Goal: Task Accomplishment & Management: Manage account settings

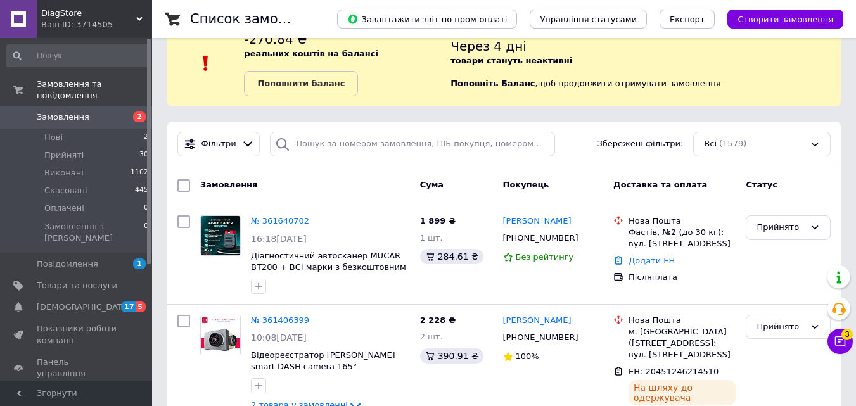
scroll to position [57, 0]
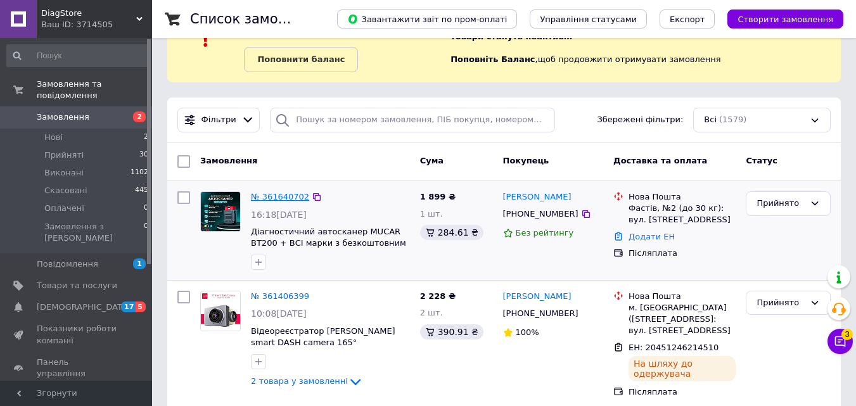
click at [259, 196] on link "№ 361640702" at bounding box center [280, 197] width 58 height 10
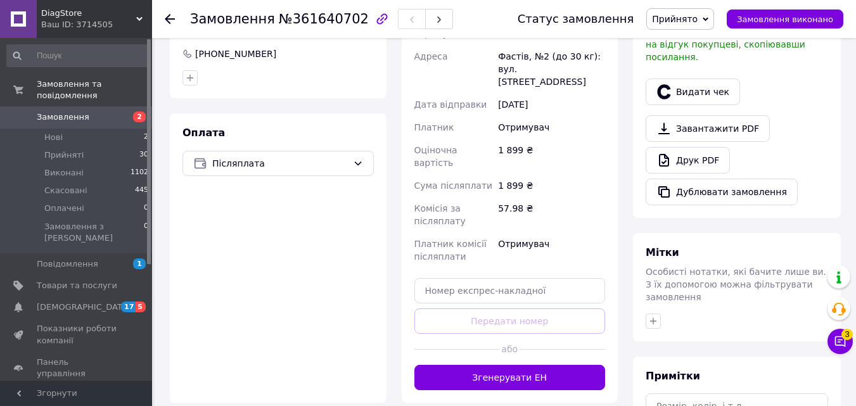
scroll to position [413, 0]
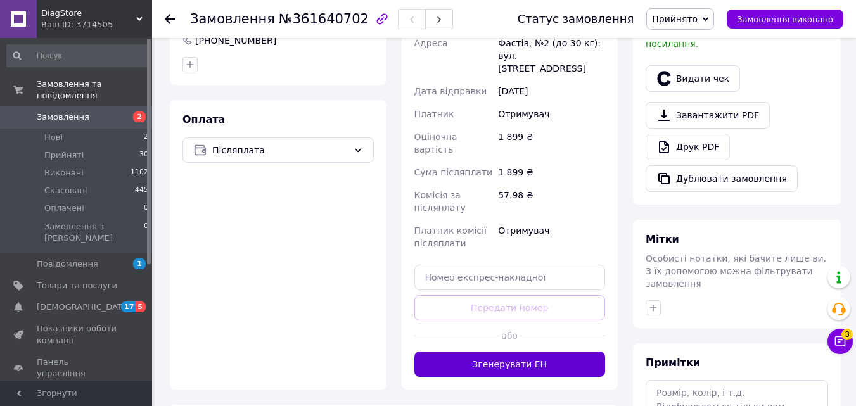
click at [475, 352] on button "Згенерувати ЕН" at bounding box center [509, 364] width 191 height 25
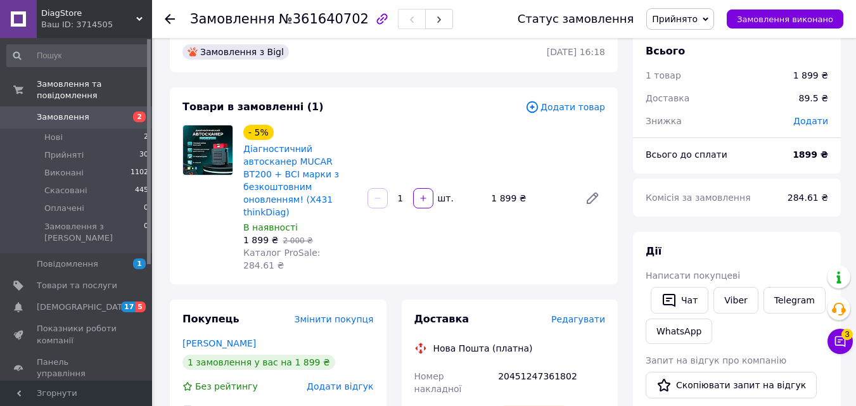
scroll to position [0, 0]
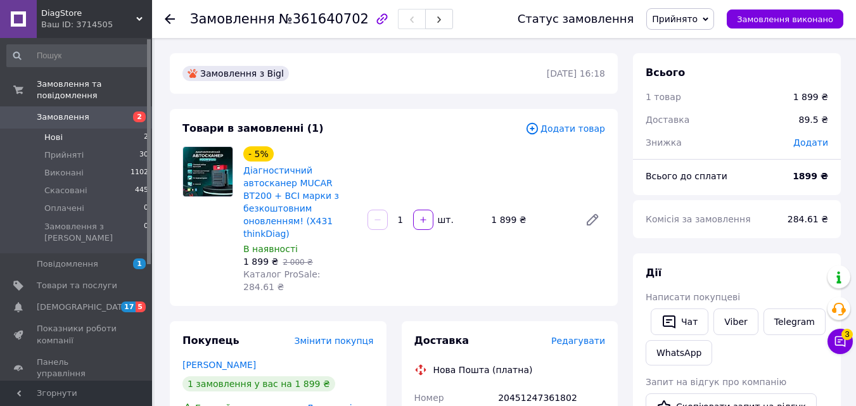
click at [123, 129] on li "Нові 2" at bounding box center [78, 138] width 156 height 18
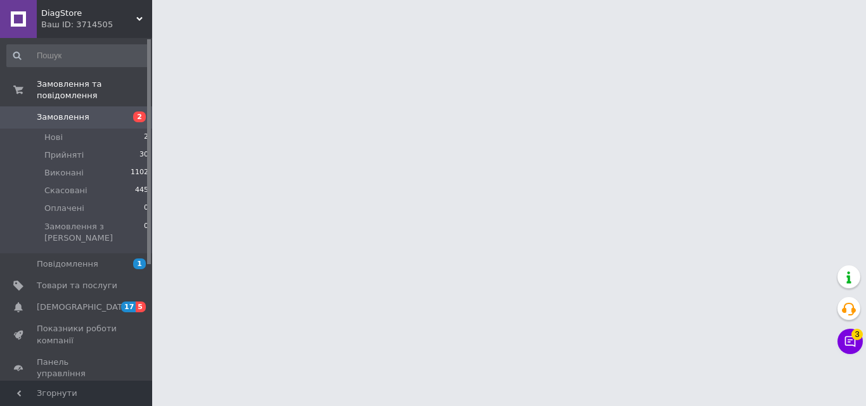
click at [125, 112] on span "2" at bounding box center [134, 117] width 35 height 11
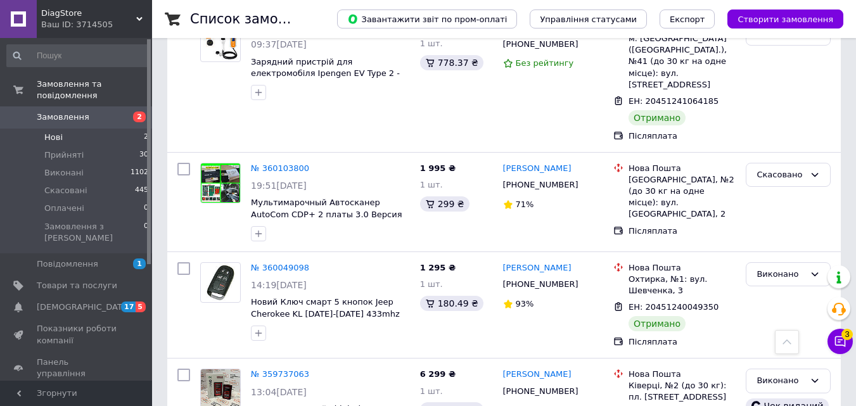
scroll to position [935, 0]
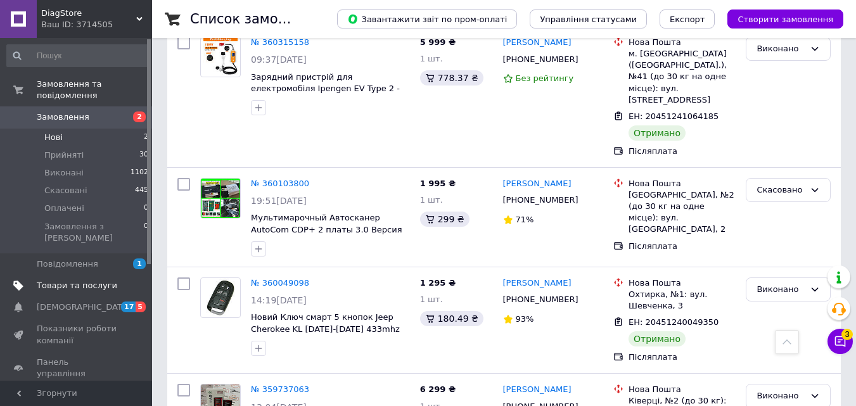
click at [100, 280] on span "Товари та послуги" at bounding box center [77, 285] width 80 height 11
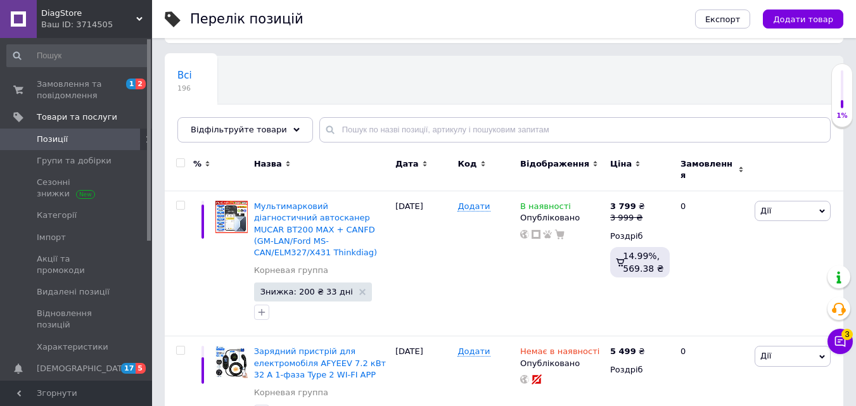
scroll to position [67, 0]
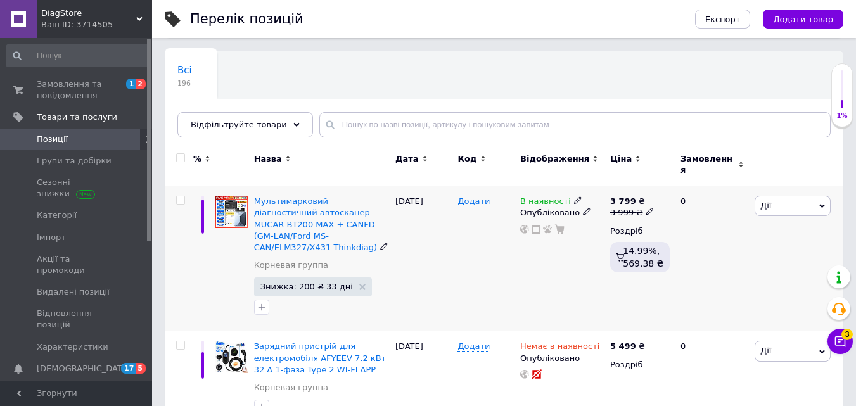
click at [529, 196] on span "В наявності" at bounding box center [545, 202] width 51 height 13
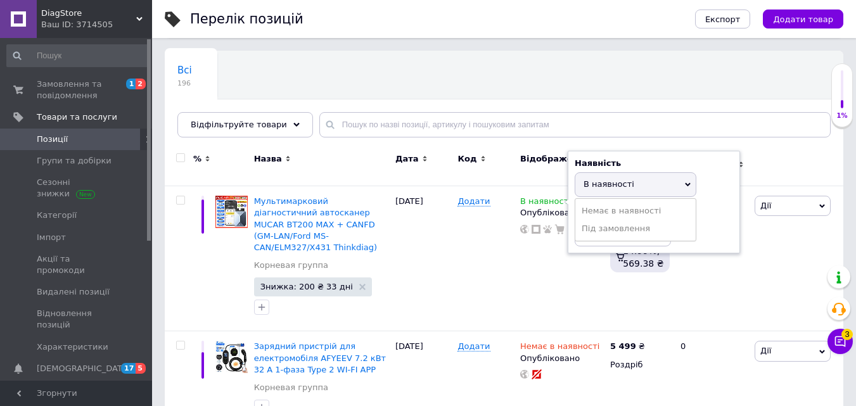
click at [506, 94] on div "Всі 196 Ok Відфільтровано... Зберегти" at bounding box center [504, 100] width 679 height 105
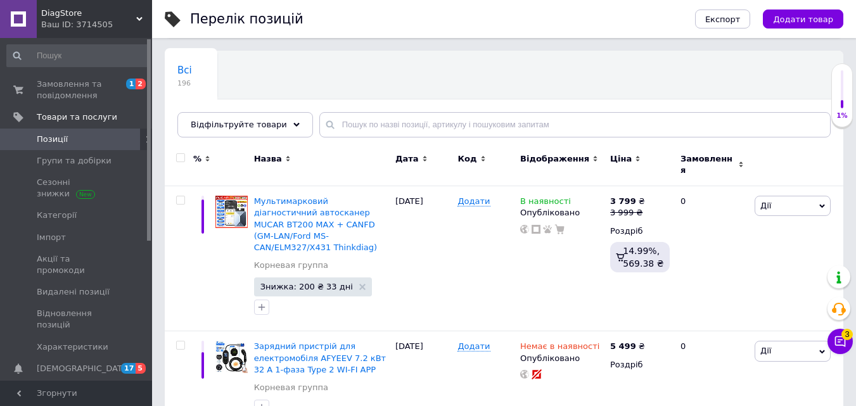
click at [501, 107] on div "Всі 196 Ok Відфільтровано... Зберегти" at bounding box center [504, 100] width 679 height 105
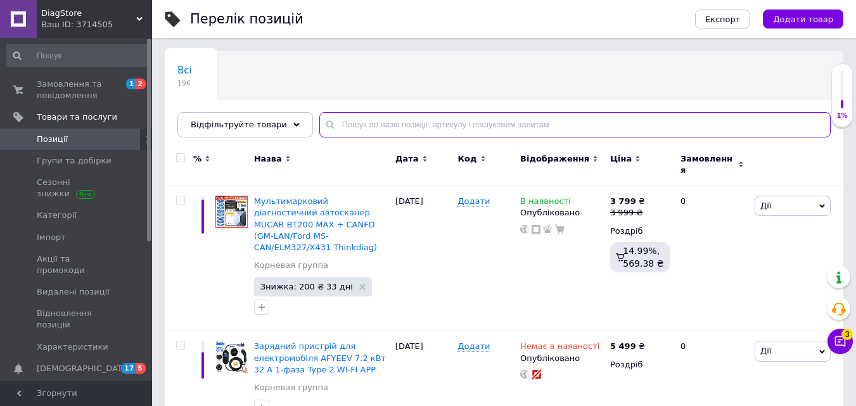
click at [499, 125] on input "text" at bounding box center [574, 124] width 511 height 25
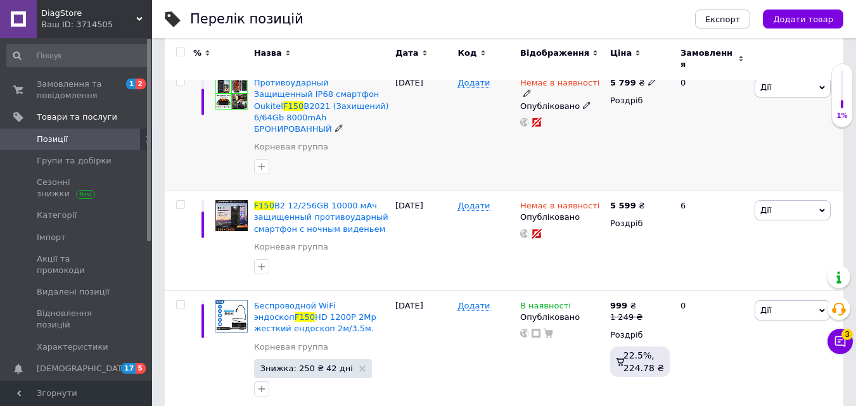
scroll to position [184, 0]
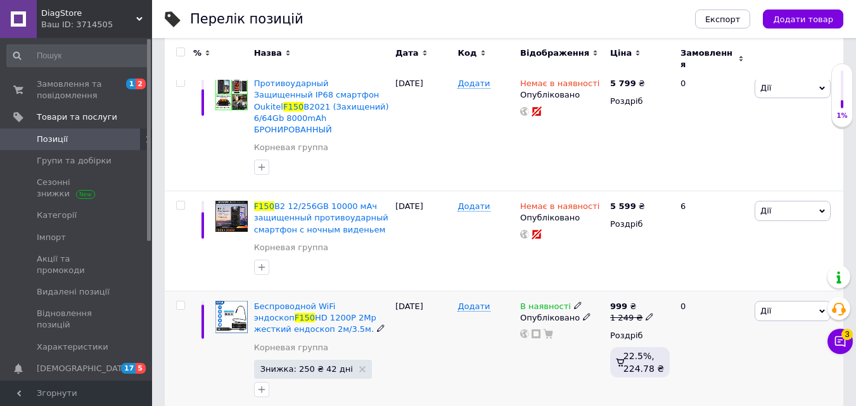
click at [549, 302] on span "В наявності" at bounding box center [545, 308] width 51 height 13
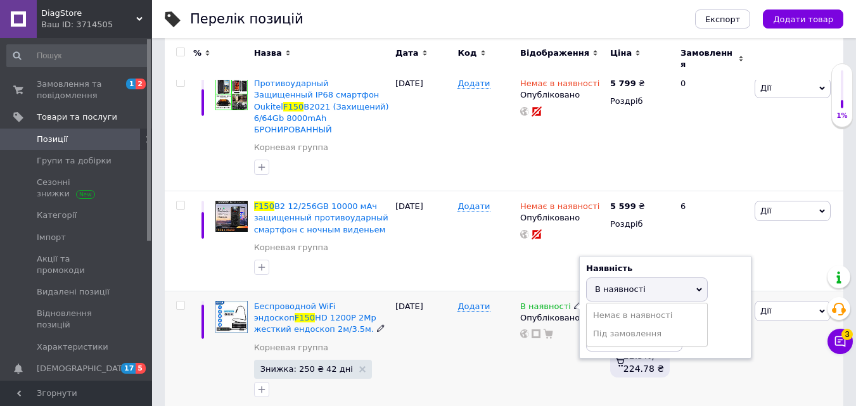
click at [537, 372] on div "В наявності Наявність В наявності Немає в наявності Під замовлення Залишки шт. …" at bounding box center [562, 353] width 90 height 122
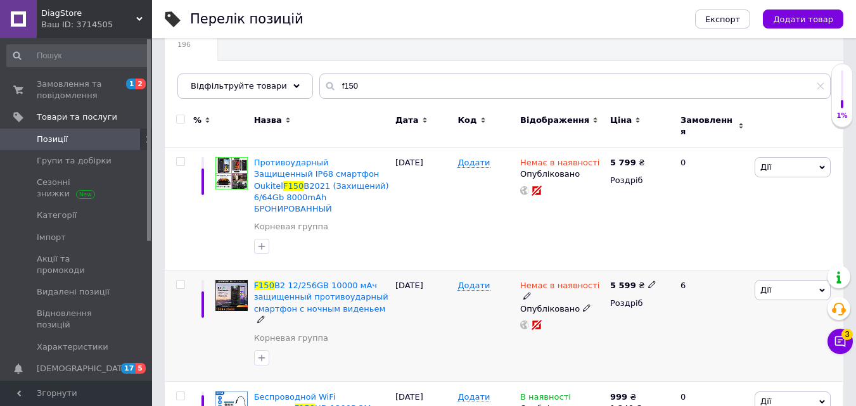
scroll to position [0, 0]
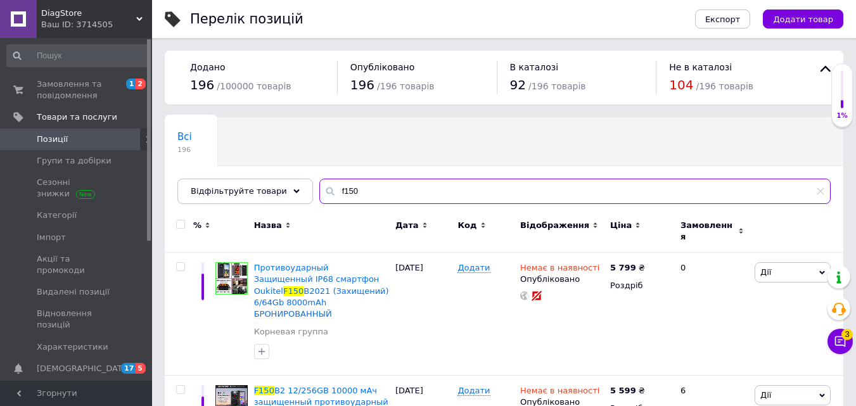
click at [397, 193] on input "f150" at bounding box center [574, 191] width 511 height 25
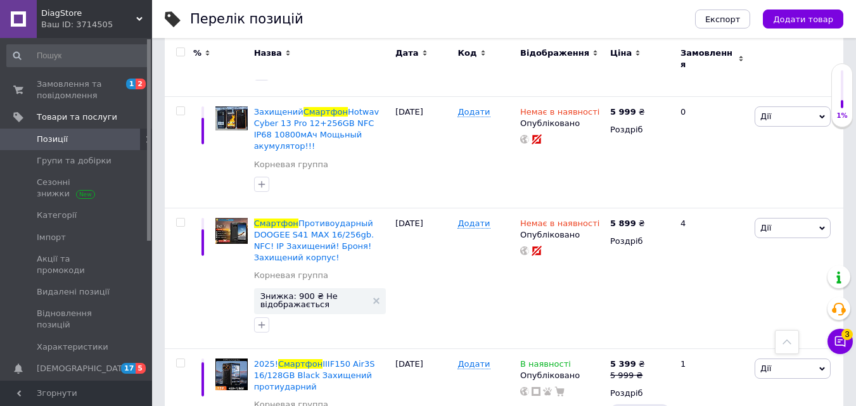
scroll to position [1898, 0]
click at [559, 360] on span "В наявності" at bounding box center [545, 366] width 51 height 13
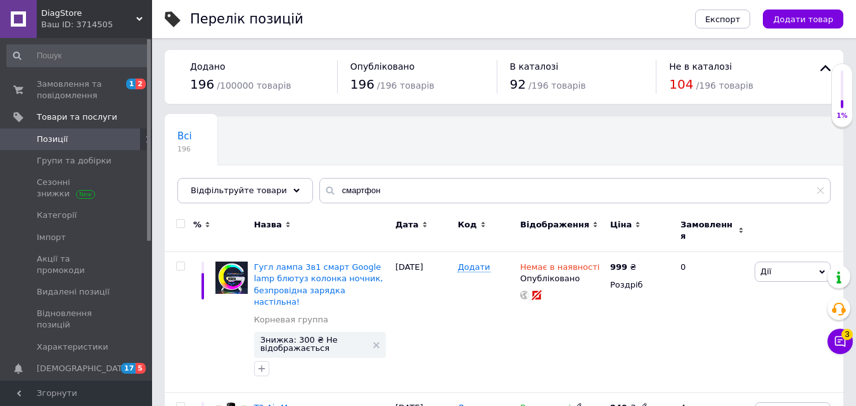
scroll to position [0, 0]
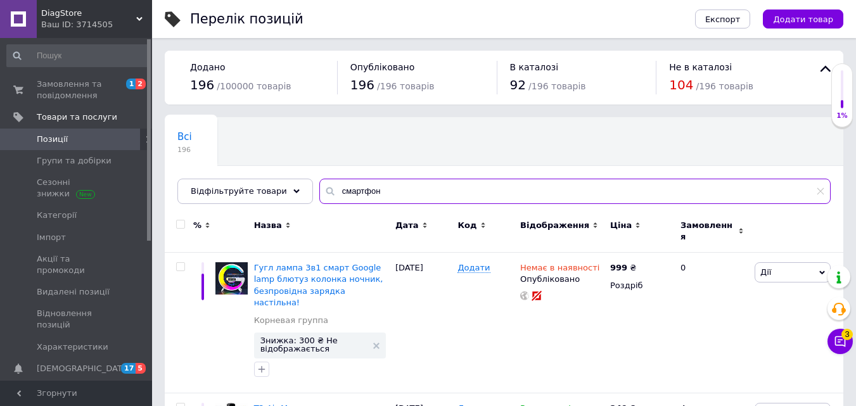
click at [393, 187] on input "смартфон" at bounding box center [574, 191] width 511 height 25
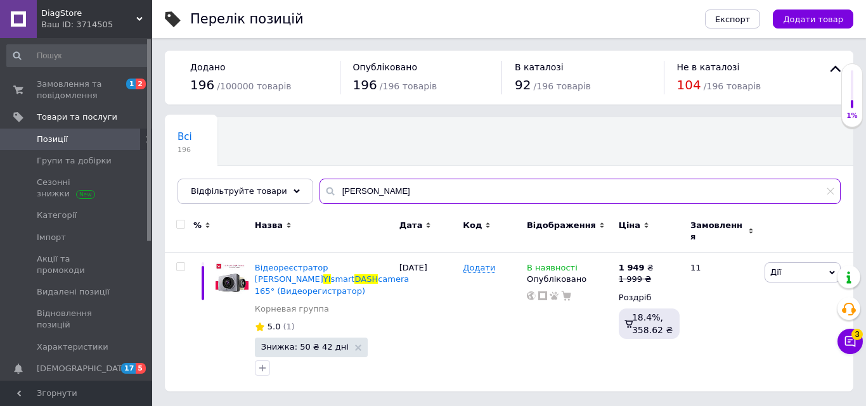
click at [393, 187] on input "[PERSON_NAME]" at bounding box center [579, 191] width 521 height 25
type input "y"
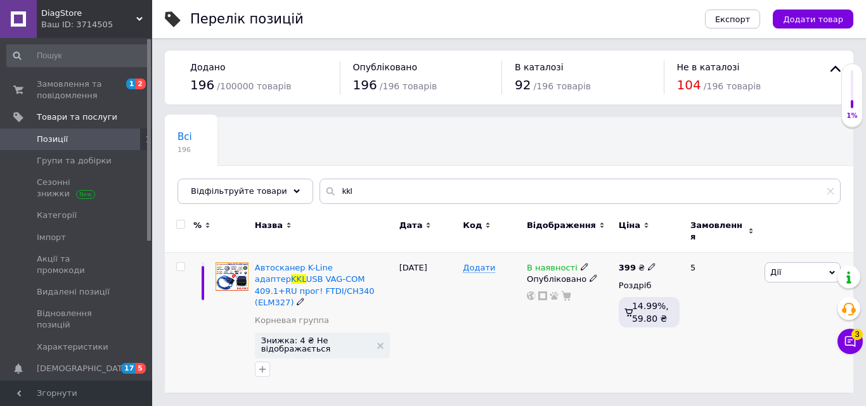
click at [304, 336] on span "Знижка: 4 ₴ Не відображається" at bounding box center [322, 346] width 135 height 26
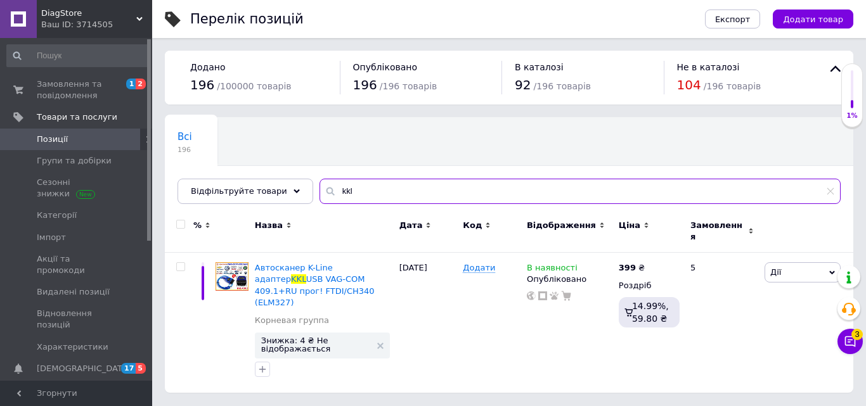
click at [465, 180] on input "kkl" at bounding box center [579, 191] width 521 height 25
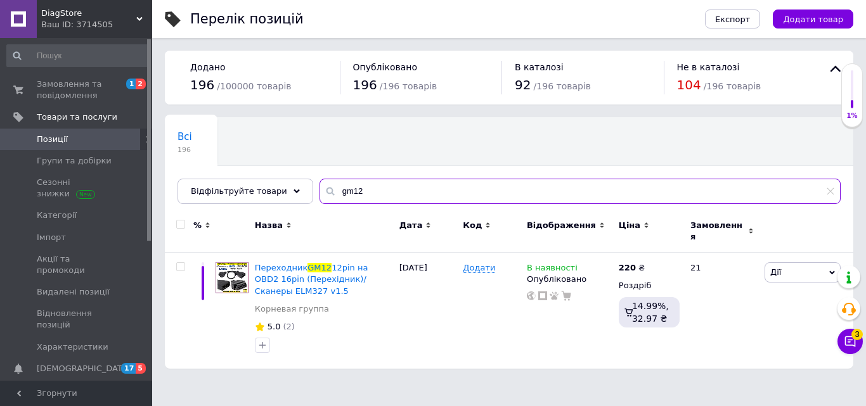
click at [424, 197] on input "gm12" at bounding box center [579, 191] width 521 height 25
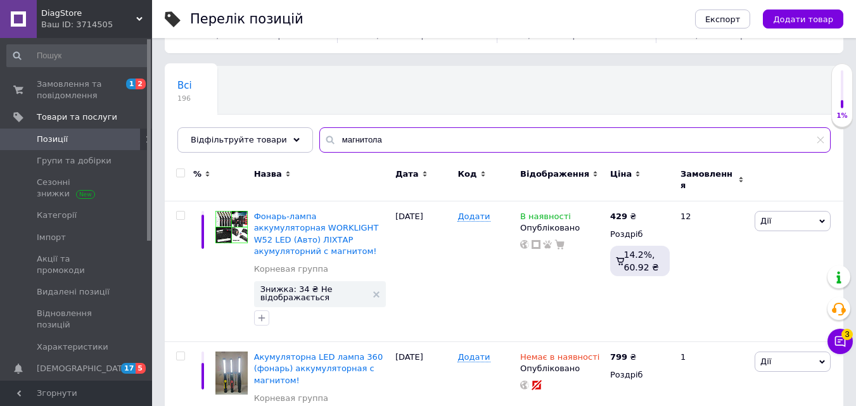
scroll to position [162, 0]
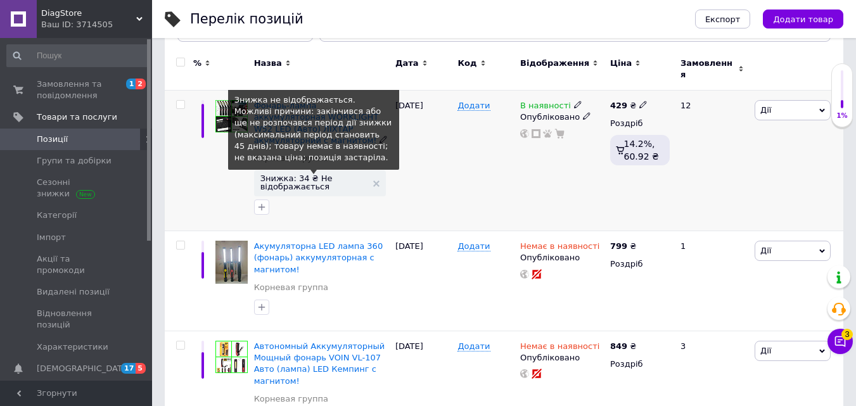
click at [286, 174] on span "Знижка: 34 ₴ Не відображається" at bounding box center [313, 182] width 106 height 16
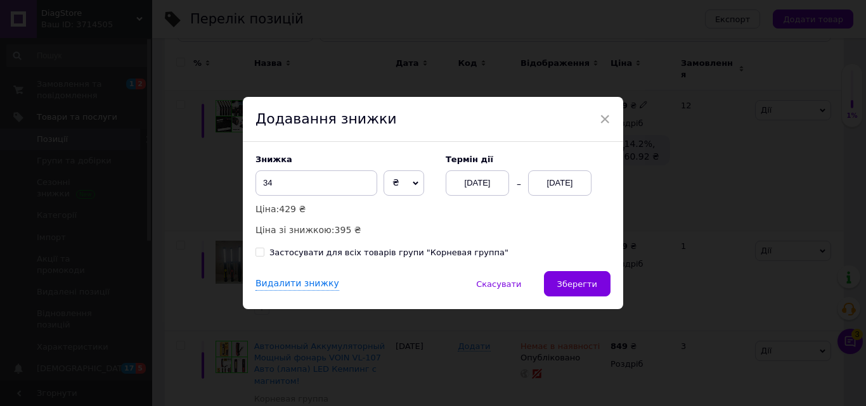
click at [564, 177] on div "[DATE]" at bounding box center [559, 182] width 63 height 25
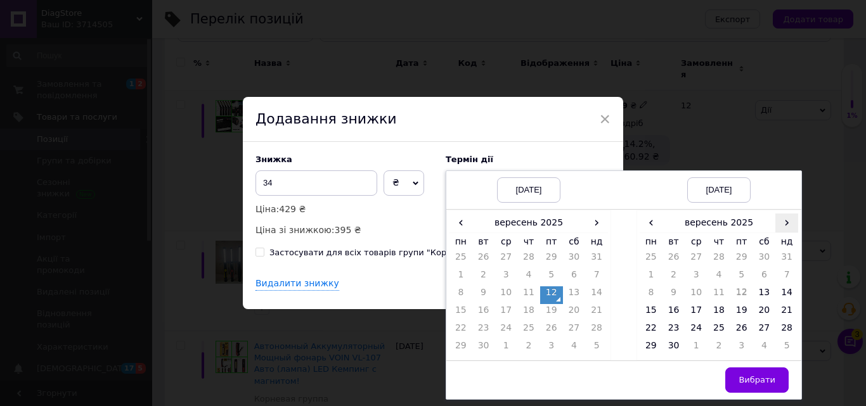
click at [783, 226] on span "›" at bounding box center [786, 223] width 23 height 18
click at [654, 327] on td "27" at bounding box center [650, 331] width 23 height 18
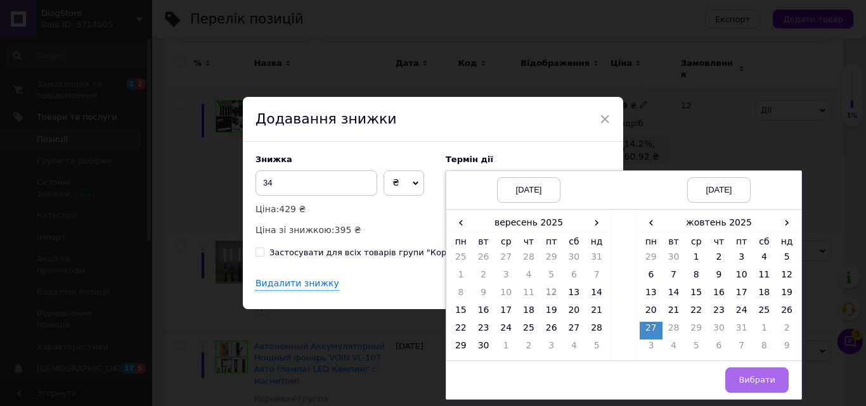
click at [764, 369] on button "Вибрати" at bounding box center [756, 380] width 63 height 25
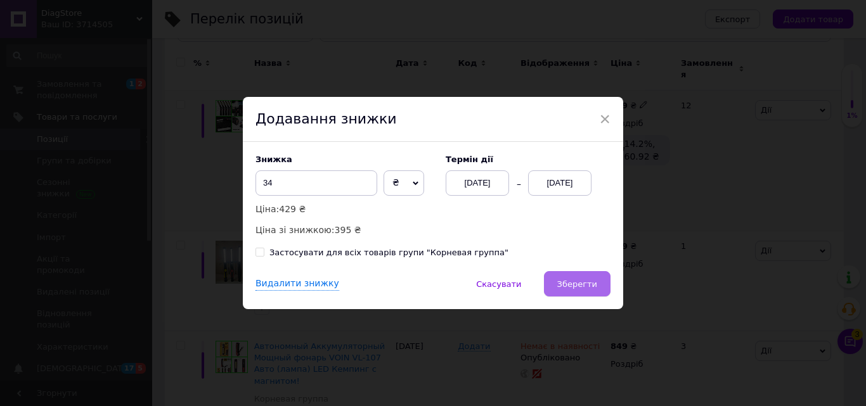
click at [598, 296] on button "Зберегти" at bounding box center [577, 283] width 67 height 25
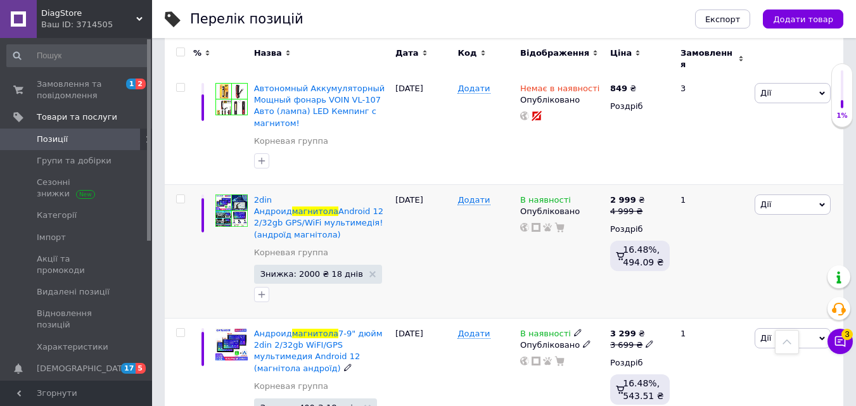
scroll to position [418, 0]
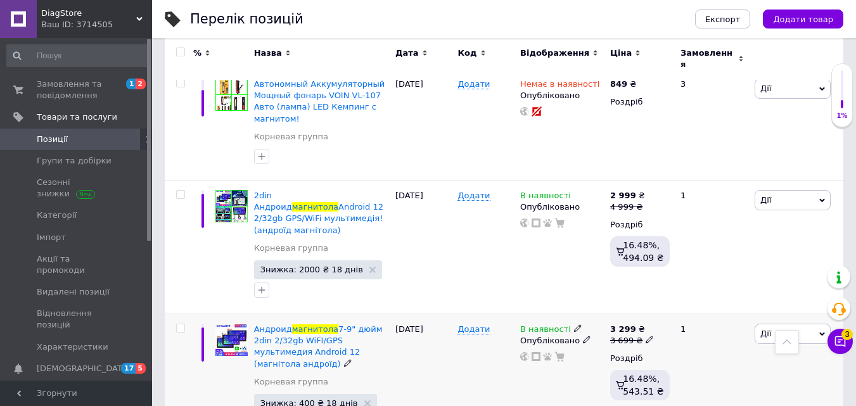
click at [539, 324] on span "В наявності" at bounding box center [545, 330] width 51 height 13
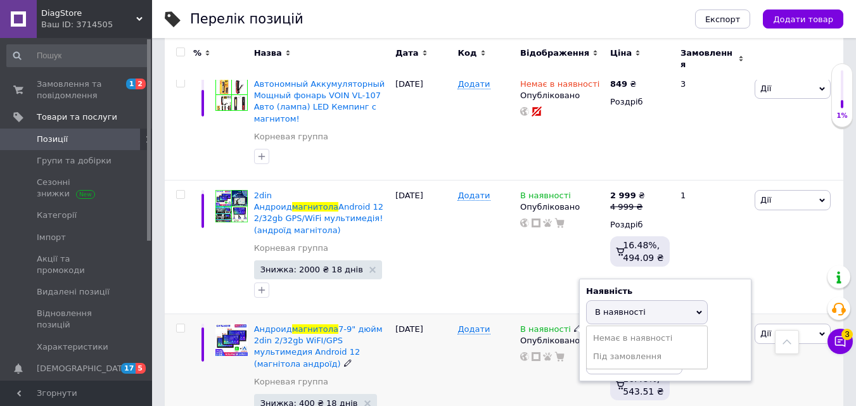
click at [491, 365] on div "Додати" at bounding box center [485, 381] width 63 height 134
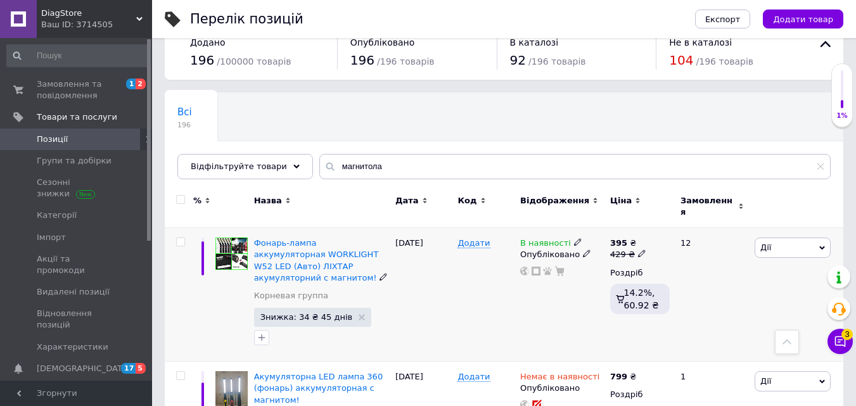
scroll to position [0, 0]
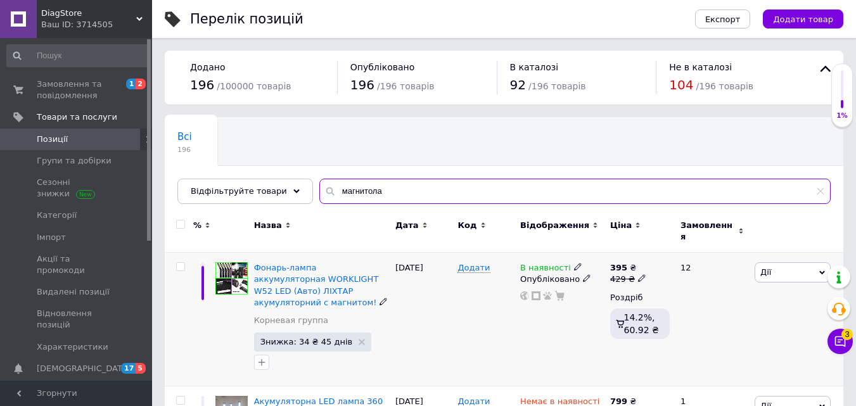
click at [357, 197] on input "магнитола" at bounding box center [574, 191] width 511 height 25
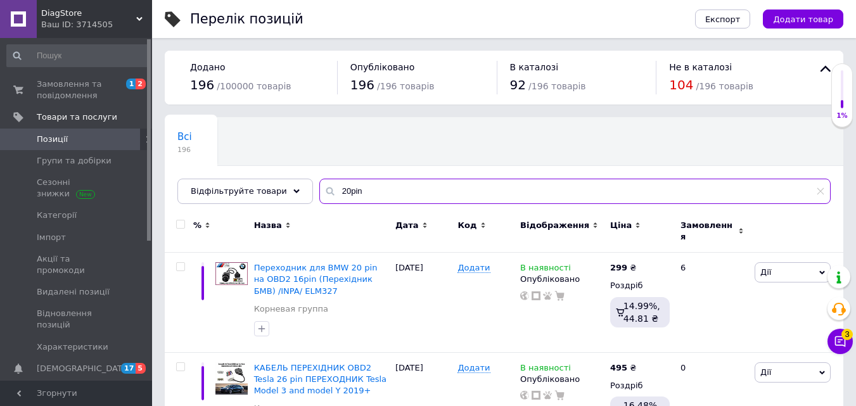
scroll to position [51, 0]
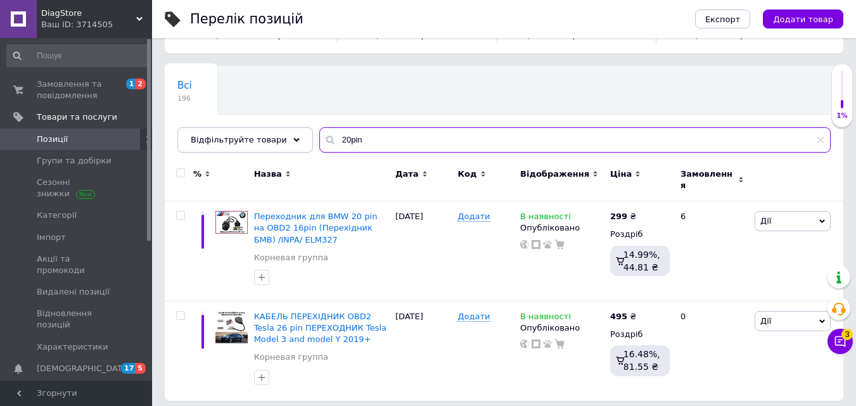
click at [397, 139] on input "20pin" at bounding box center [574, 139] width 511 height 25
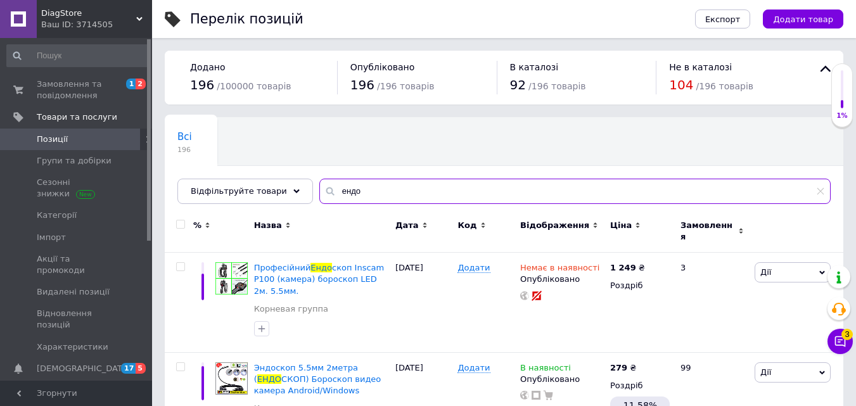
click at [394, 192] on input "ендо" at bounding box center [574, 191] width 511 height 25
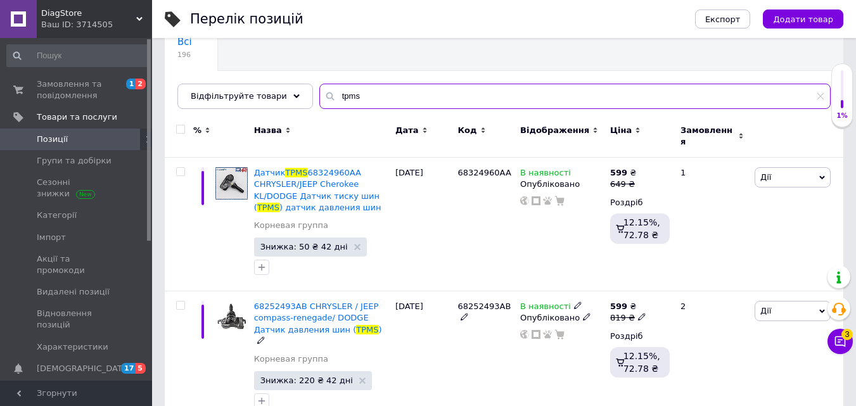
scroll to position [61, 0]
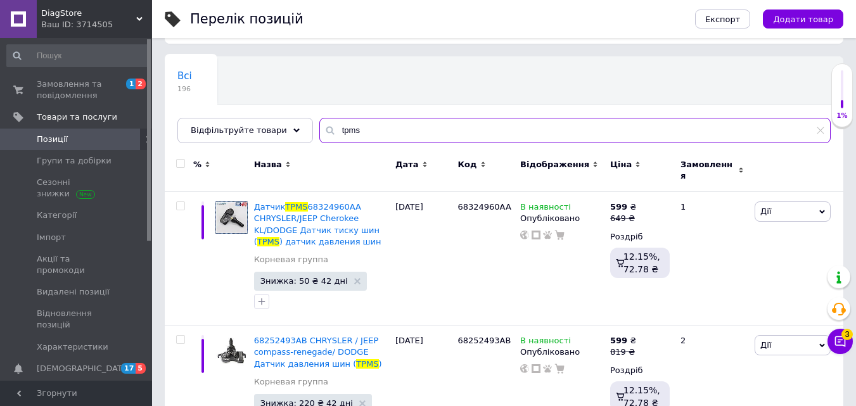
click at [463, 131] on input "tpms" at bounding box center [574, 130] width 511 height 25
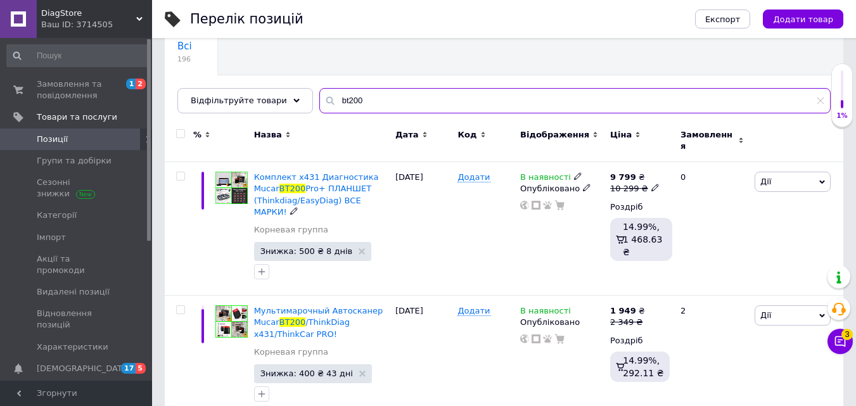
scroll to position [89, 0]
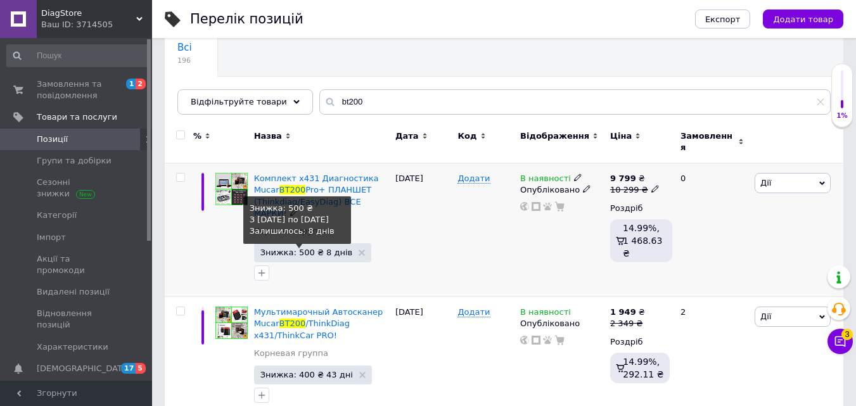
click at [279, 248] on span "Знижка: 500 ₴ 8 днів" at bounding box center [306, 252] width 93 height 8
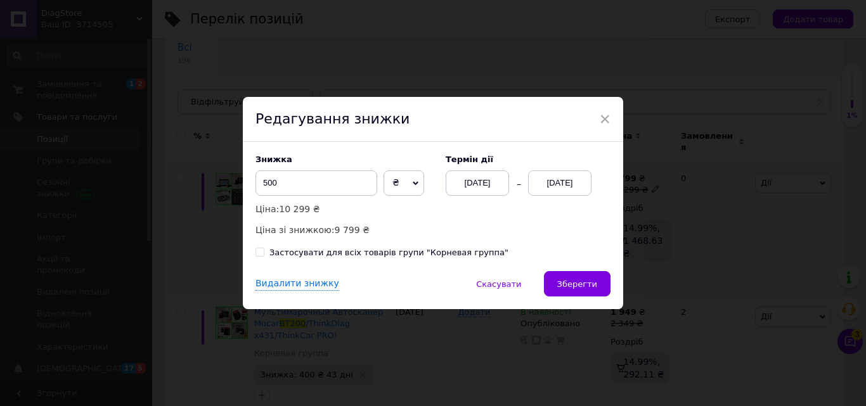
click at [562, 179] on div "[DATE]" at bounding box center [559, 182] width 63 height 25
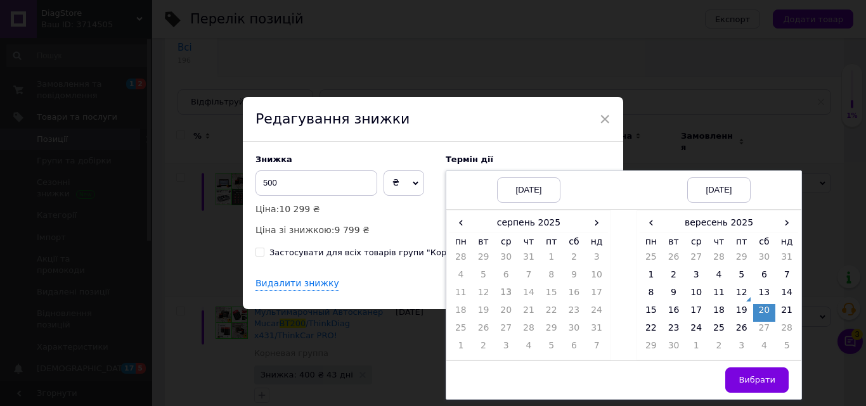
click at [512, 151] on div "Знижка 500 ₴ % Ціна: 10 299 ₴ Ціна зі знижкою: 9 799 ₴ Термін дії [DATE] [DATE]…" at bounding box center [433, 206] width 380 height 129
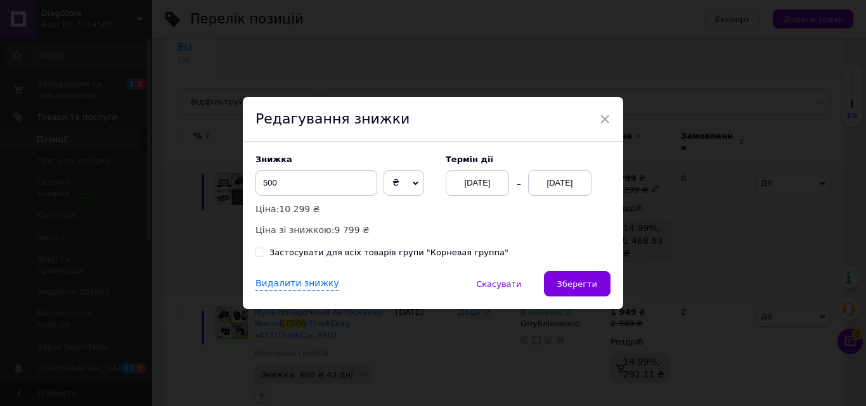
click at [496, 176] on div "[DATE]" at bounding box center [477, 182] width 63 height 25
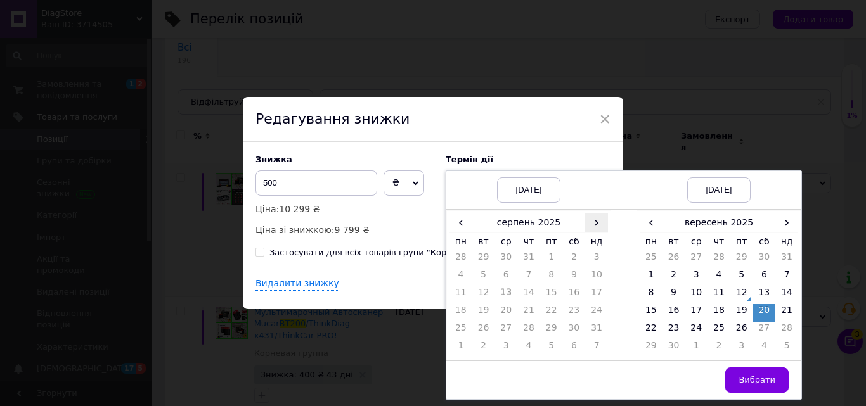
click at [597, 228] on span "›" at bounding box center [596, 223] width 23 height 18
click at [550, 298] on td "12" at bounding box center [551, 295] width 23 height 18
click at [788, 222] on span "›" at bounding box center [786, 223] width 23 height 18
click at [791, 315] on td "26" at bounding box center [786, 313] width 23 height 18
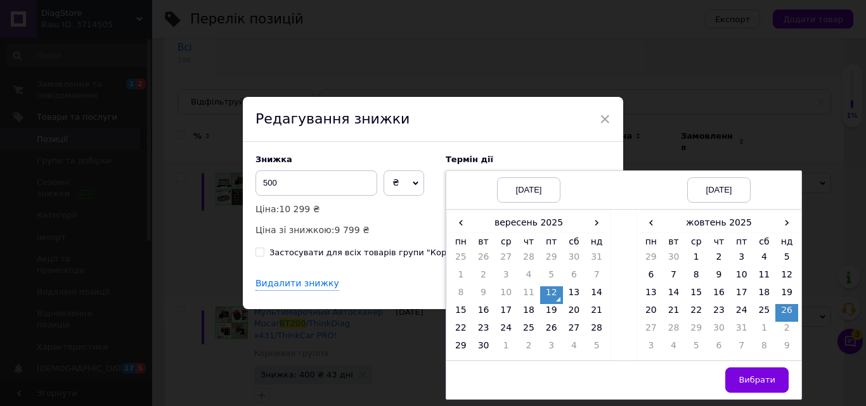
drag, startPoint x: 753, startPoint y: 388, endPoint x: 692, endPoint y: 349, distance: 72.4
click at [753, 388] on button "Вибрати" at bounding box center [756, 380] width 63 height 25
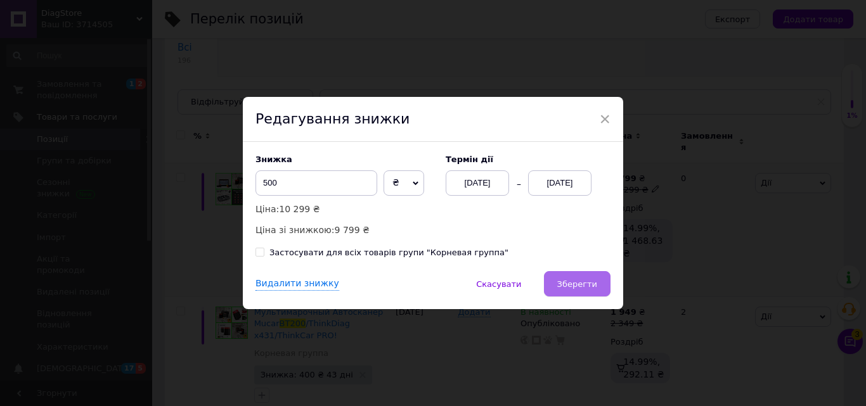
click at [565, 287] on span "Зберегти" at bounding box center [577, 284] width 40 height 10
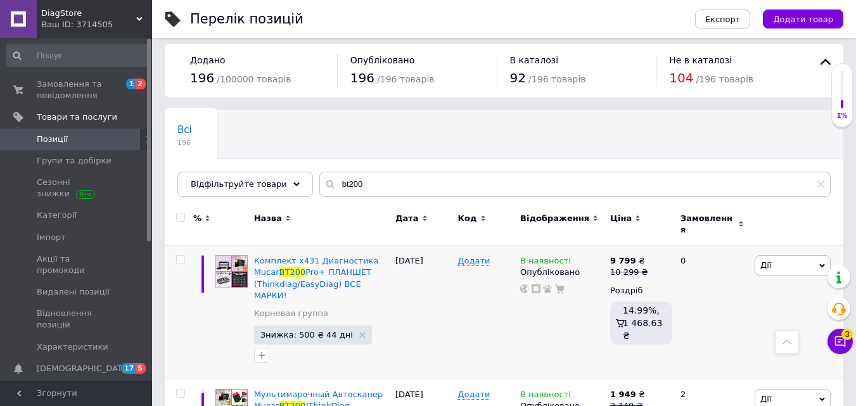
scroll to position [0, 0]
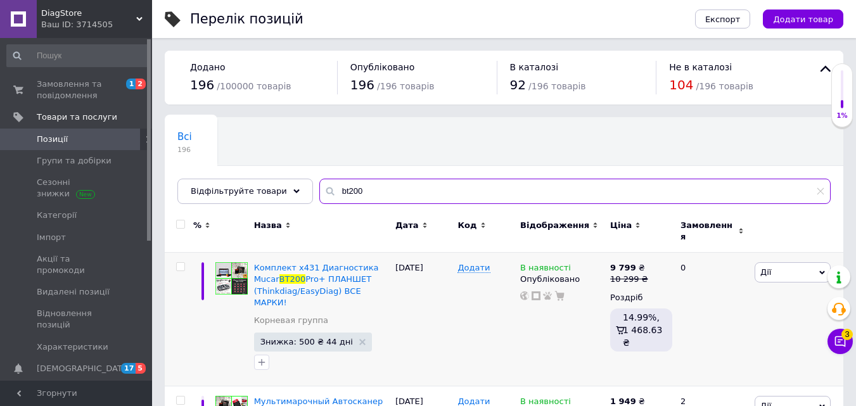
click at [371, 198] on input "bt200" at bounding box center [574, 191] width 511 height 25
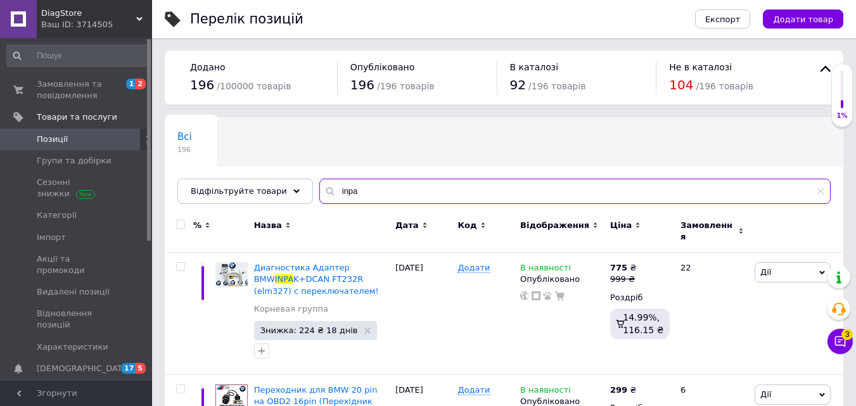
click at [356, 196] on input "inpa" at bounding box center [574, 191] width 511 height 25
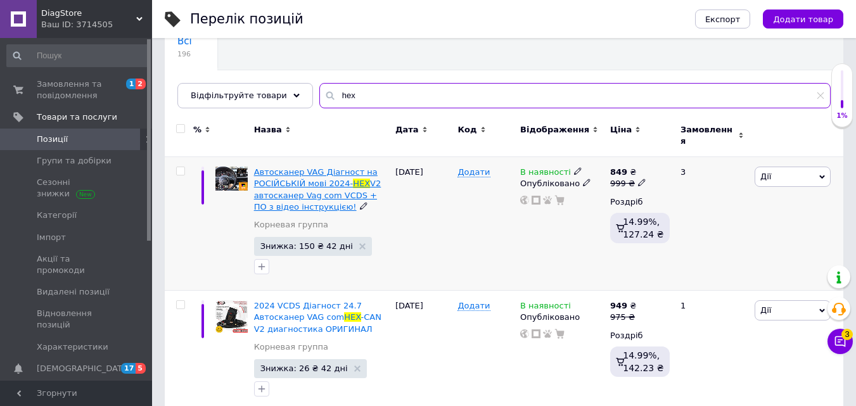
scroll to position [107, 0]
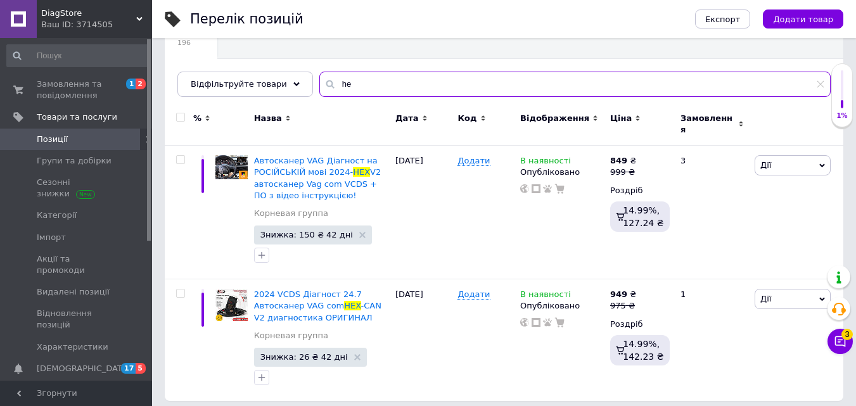
type input "h"
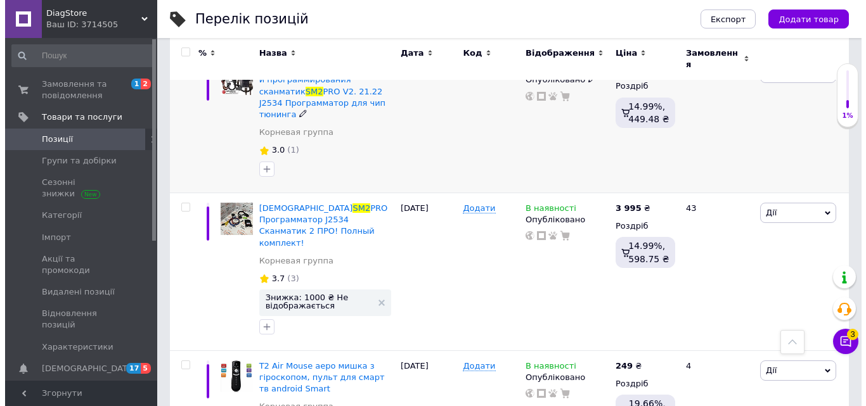
scroll to position [364, 0]
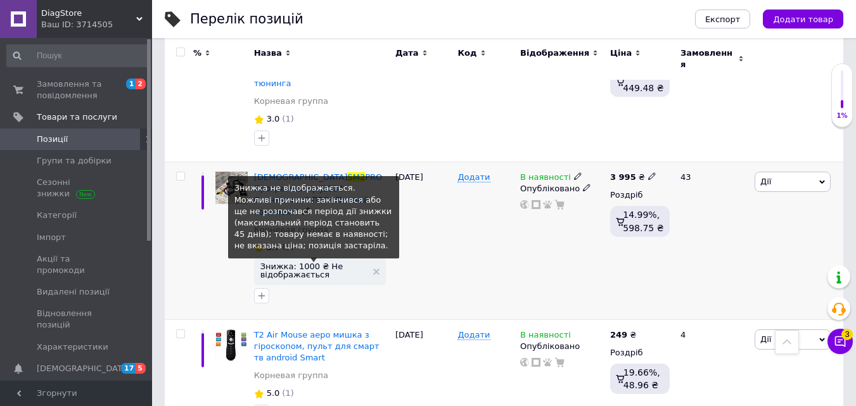
click at [301, 262] on span "Знижка: 1000 ₴ Не відображається" at bounding box center [313, 270] width 106 height 16
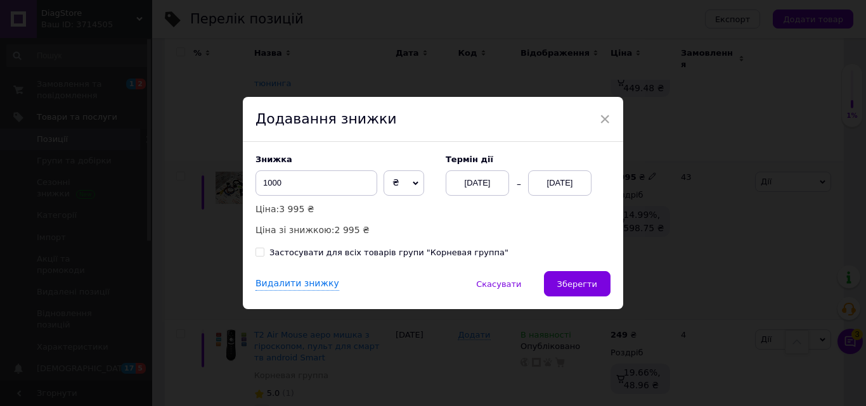
click at [544, 181] on div "[DATE]" at bounding box center [559, 182] width 63 height 25
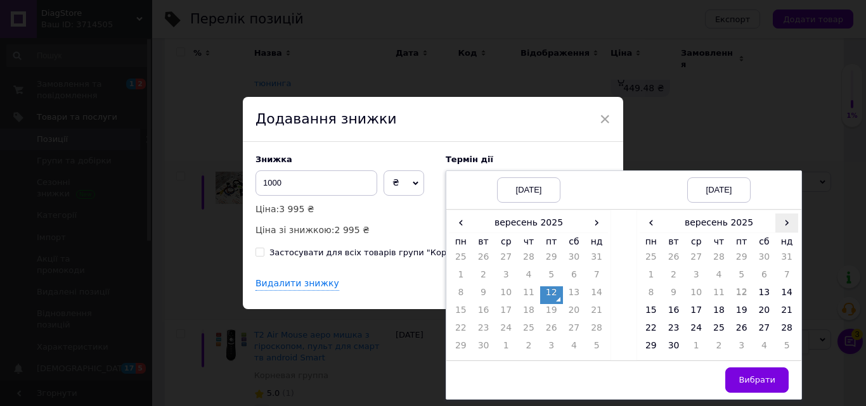
click at [781, 228] on span "›" at bounding box center [786, 223] width 23 height 18
click at [651, 334] on td "27" at bounding box center [650, 331] width 23 height 18
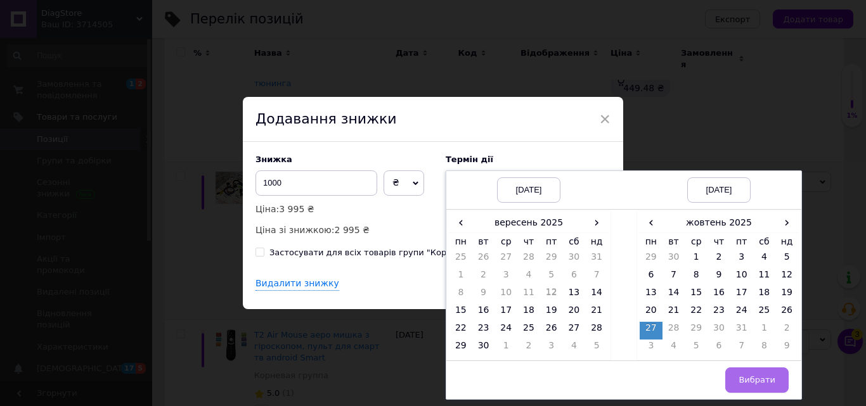
click at [750, 380] on span "Вибрати" at bounding box center [756, 380] width 37 height 10
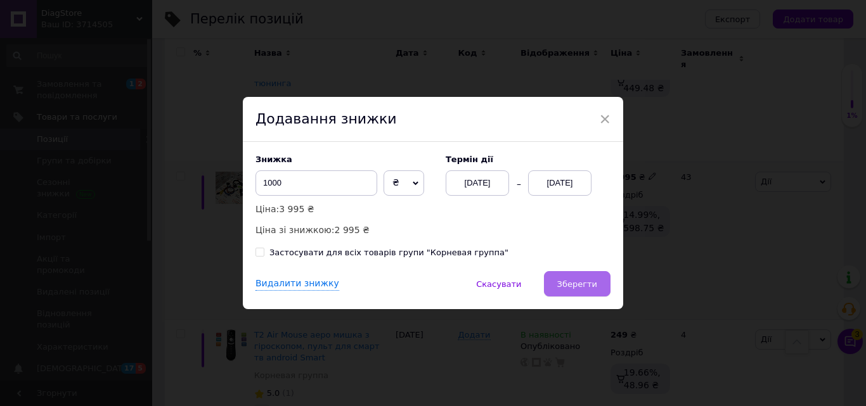
click at [591, 293] on button "Зберегти" at bounding box center [577, 283] width 67 height 25
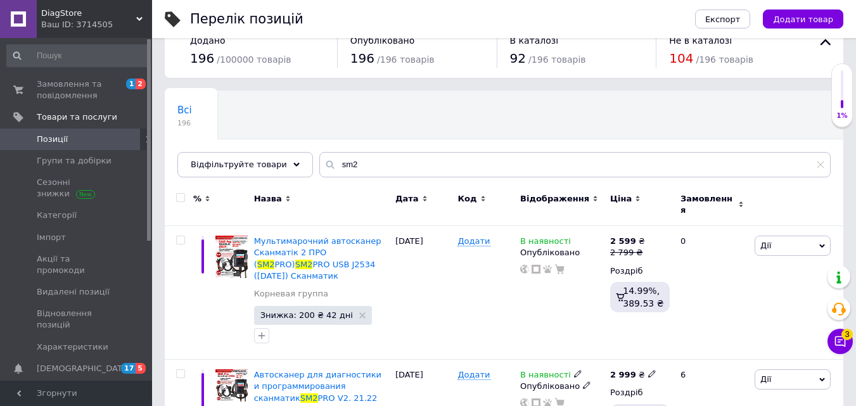
scroll to position [24, 0]
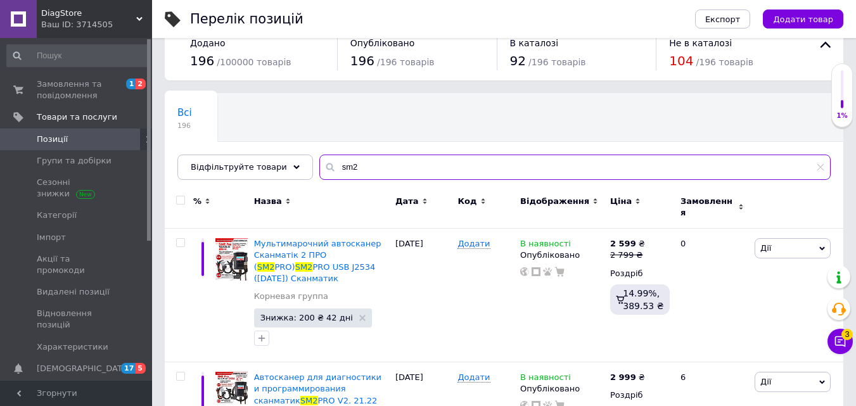
click at [356, 172] on input "sm2" at bounding box center [574, 167] width 511 height 25
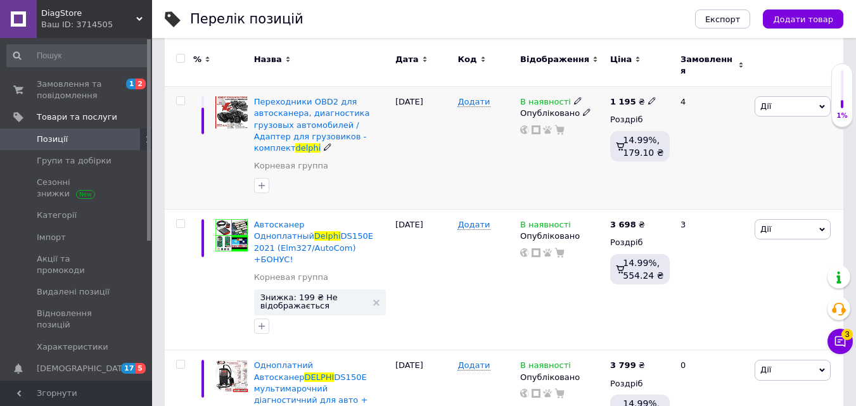
scroll to position [213, 0]
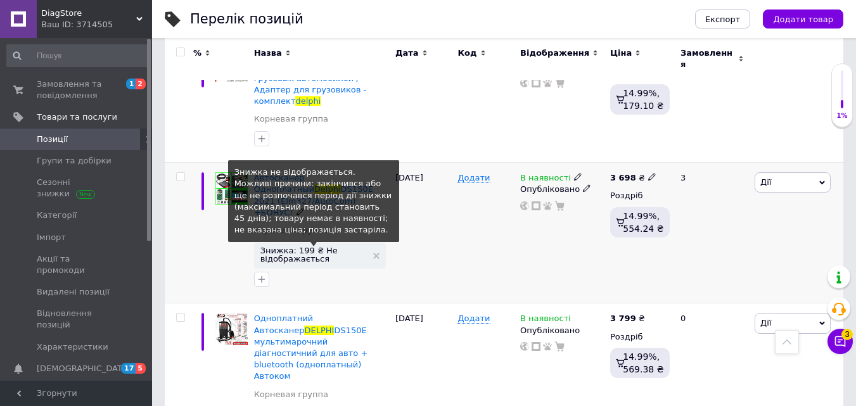
click at [332, 247] on span "Знижка: 199 ₴ Не відображається" at bounding box center [313, 255] width 106 height 16
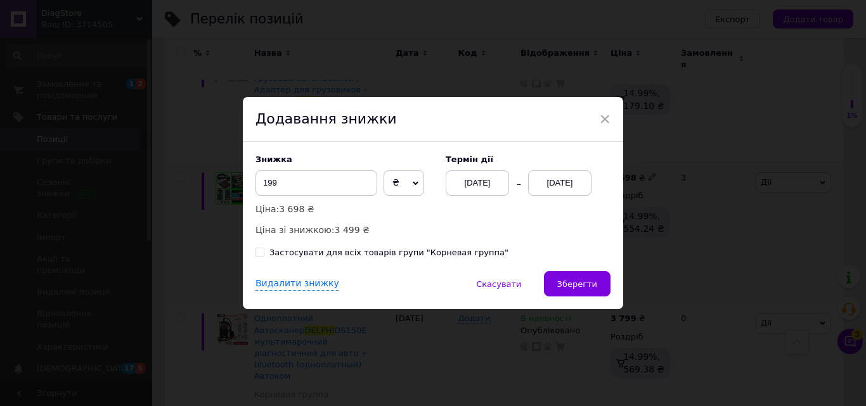
click at [586, 177] on div "[DATE]" at bounding box center [559, 182] width 63 height 25
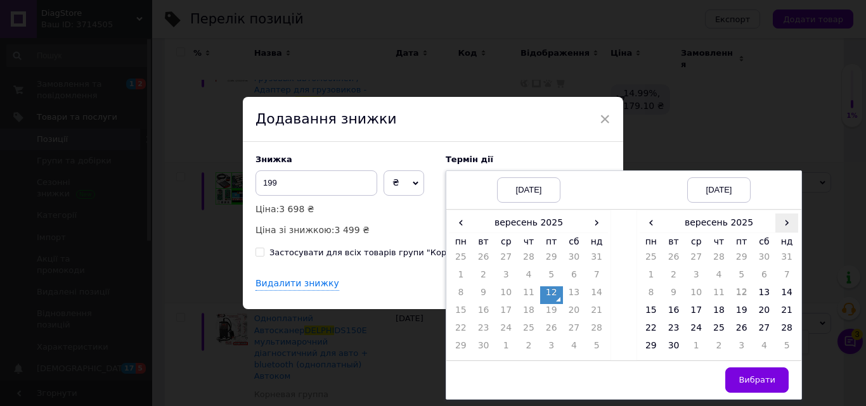
click at [781, 225] on span "›" at bounding box center [786, 223] width 23 height 18
click at [651, 331] on td "27" at bounding box center [650, 331] width 23 height 18
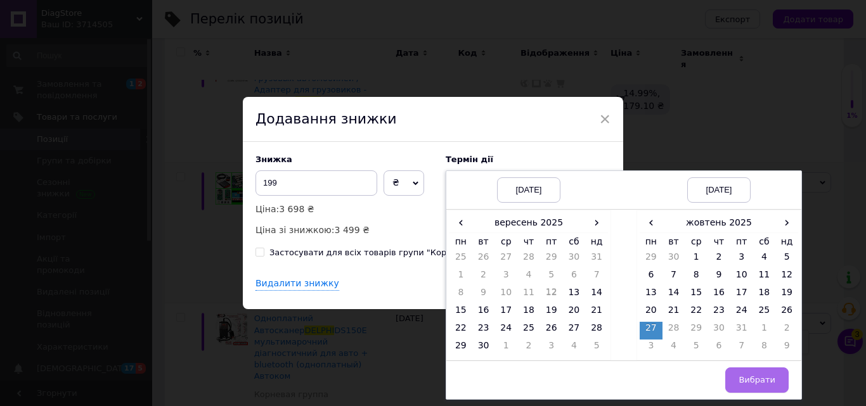
click at [770, 383] on span "Вибрати" at bounding box center [756, 380] width 37 height 10
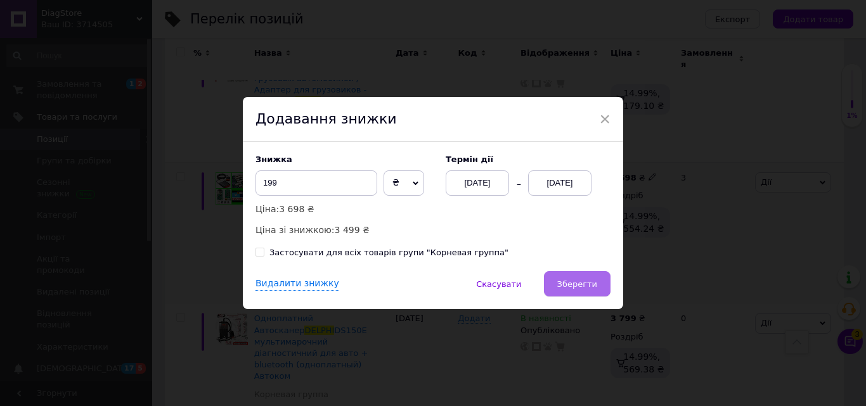
click at [569, 283] on span "Зберегти" at bounding box center [577, 284] width 40 height 10
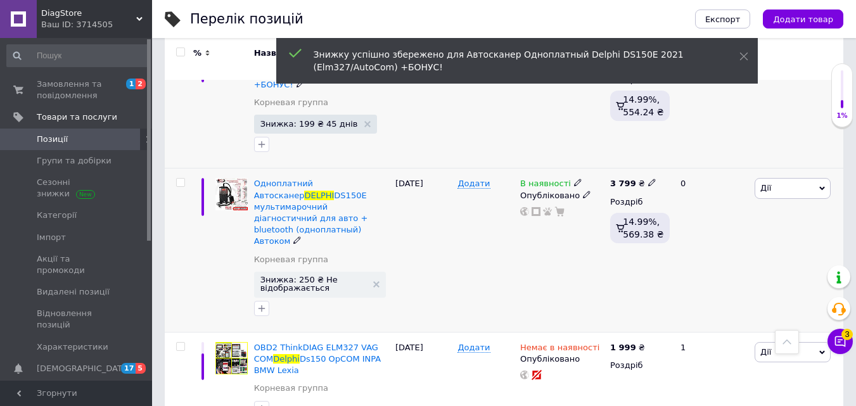
scroll to position [343, 0]
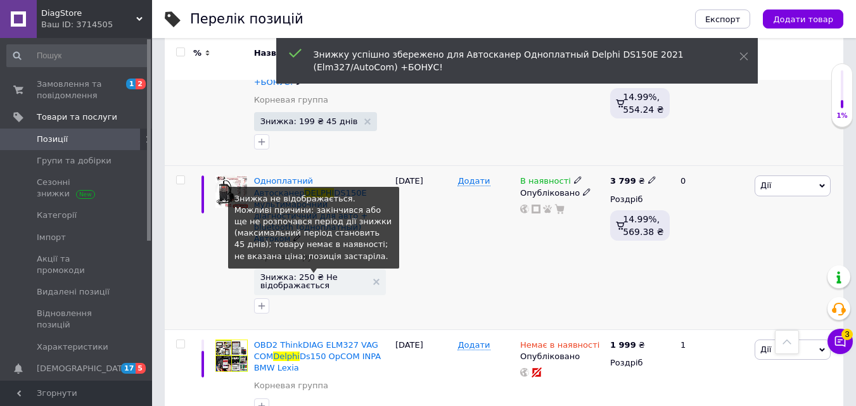
click at [306, 273] on span "Знижка: 250 ₴ Не відображається" at bounding box center [313, 281] width 106 height 16
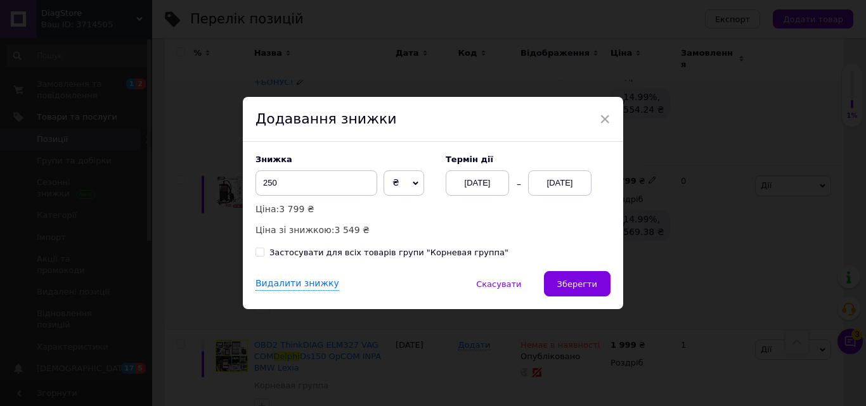
click at [561, 191] on div "[DATE]" at bounding box center [559, 182] width 63 height 25
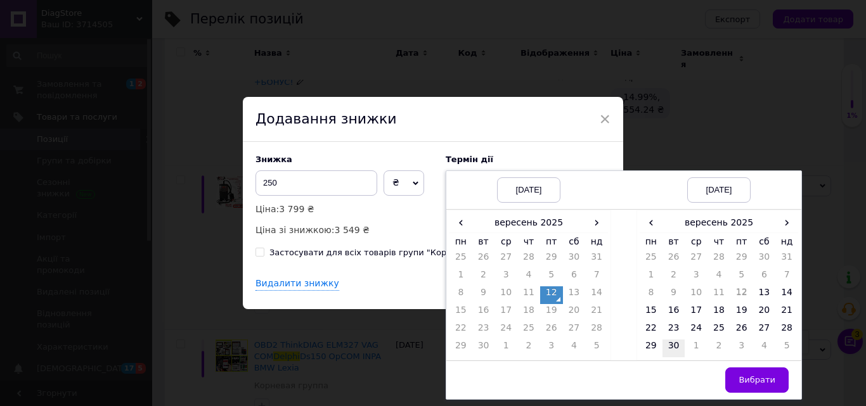
click at [678, 354] on td "30" at bounding box center [673, 349] width 23 height 18
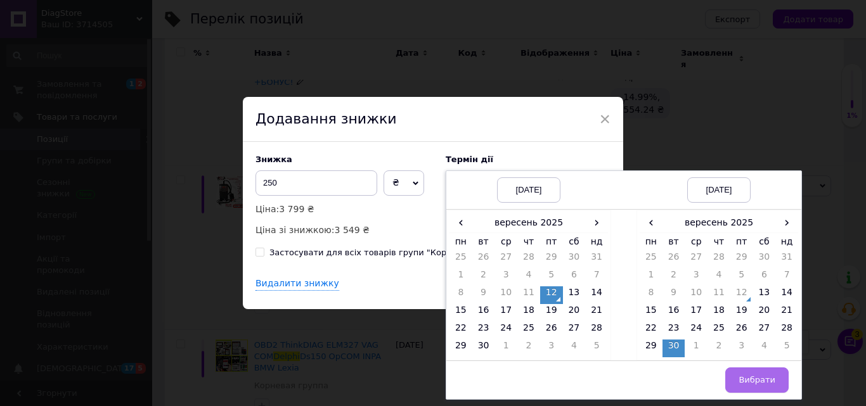
click at [738, 378] on button "Вибрати" at bounding box center [756, 380] width 63 height 25
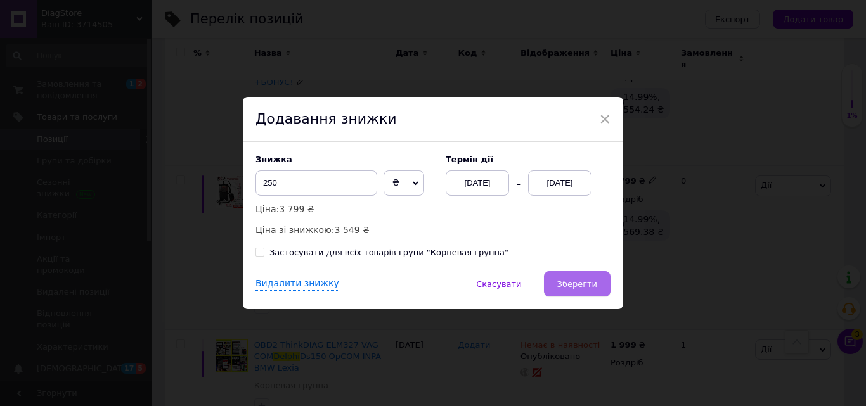
click at [589, 288] on span "Зберегти" at bounding box center [577, 284] width 40 height 10
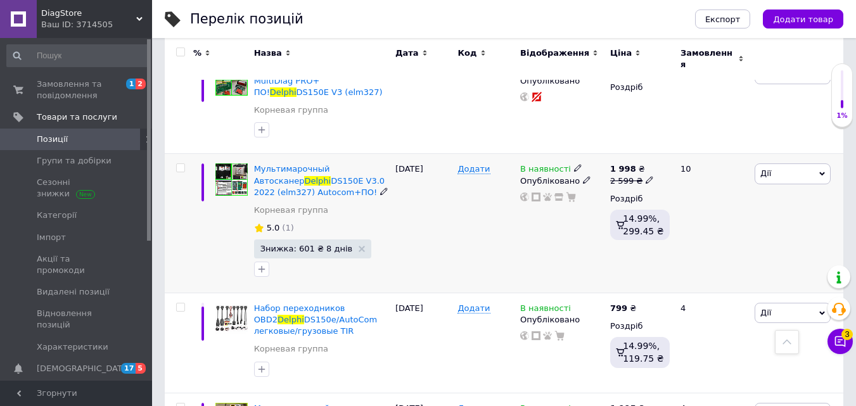
scroll to position [723, 0]
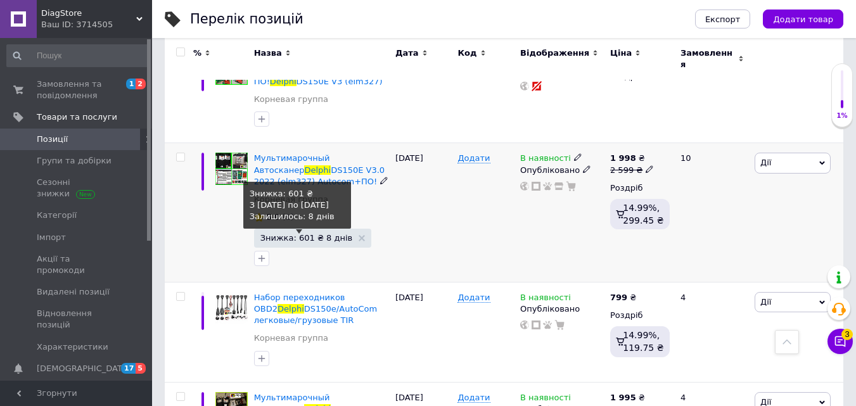
click at [309, 234] on span "Знижка: 601 ₴ 8 днів" at bounding box center [306, 238] width 93 height 8
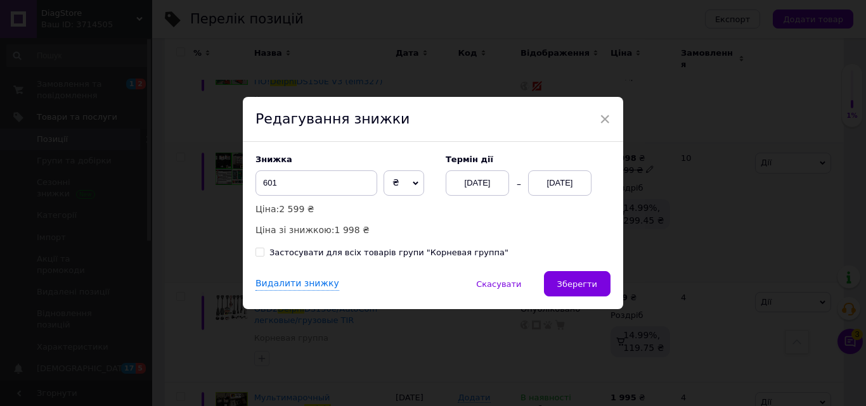
click at [504, 186] on div "[DATE]" at bounding box center [477, 182] width 63 height 25
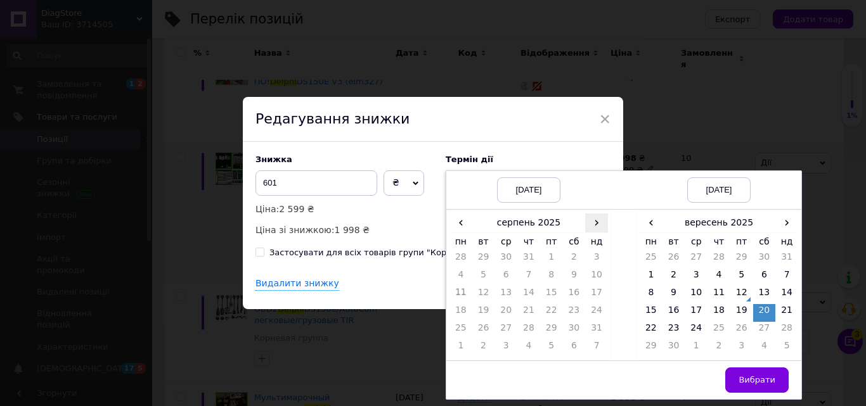
click at [590, 231] on span "›" at bounding box center [596, 223] width 23 height 18
click at [553, 298] on td "12" at bounding box center [551, 295] width 23 height 18
click at [783, 232] on span "›" at bounding box center [786, 223] width 23 height 18
click at [789, 314] on td "26" at bounding box center [786, 313] width 23 height 18
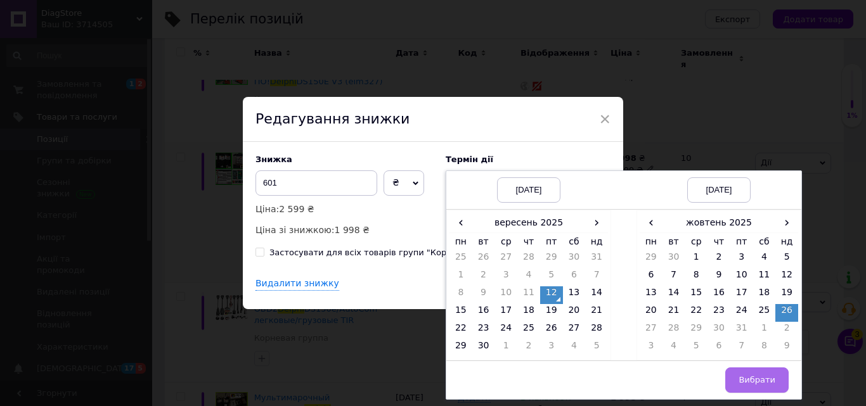
click at [767, 377] on span "Вибрати" at bounding box center [756, 380] width 37 height 10
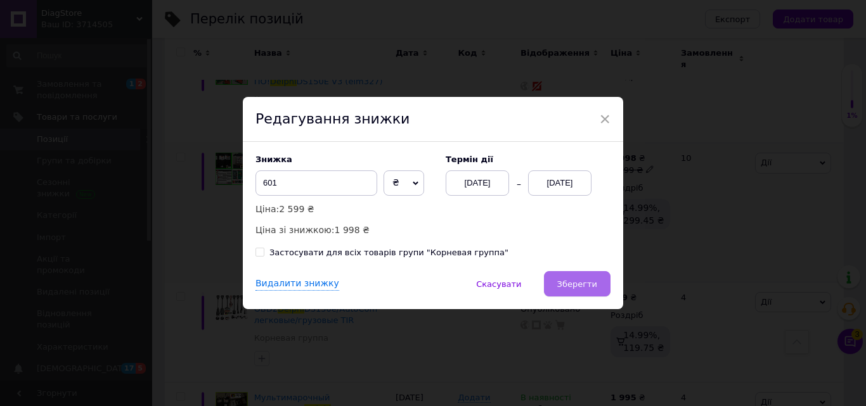
click at [569, 288] on span "Зберегти" at bounding box center [577, 284] width 40 height 10
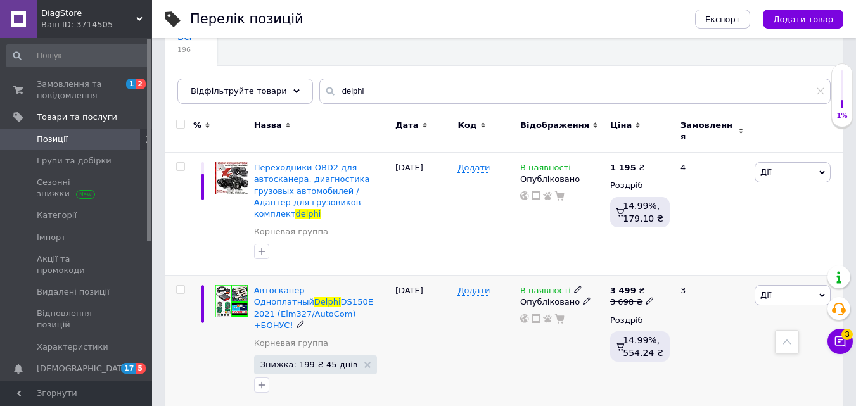
scroll to position [0, 0]
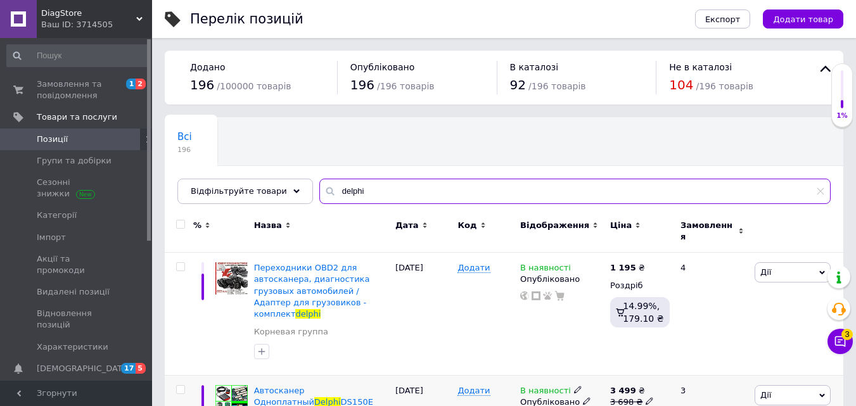
click at [465, 200] on input "delphi" at bounding box center [574, 191] width 511 height 25
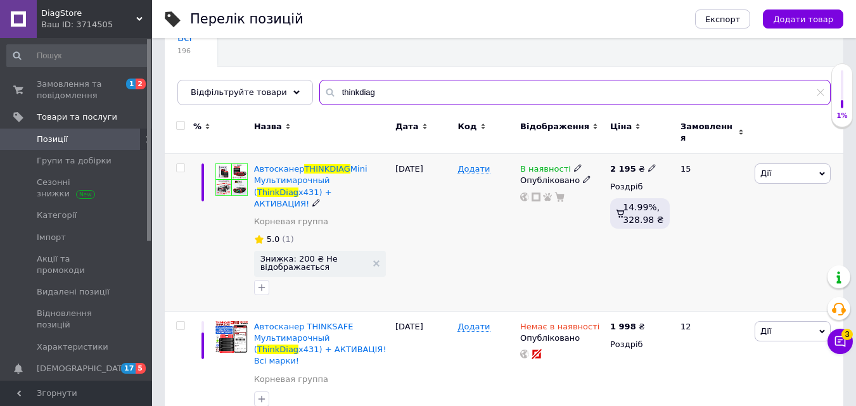
scroll to position [100, 0]
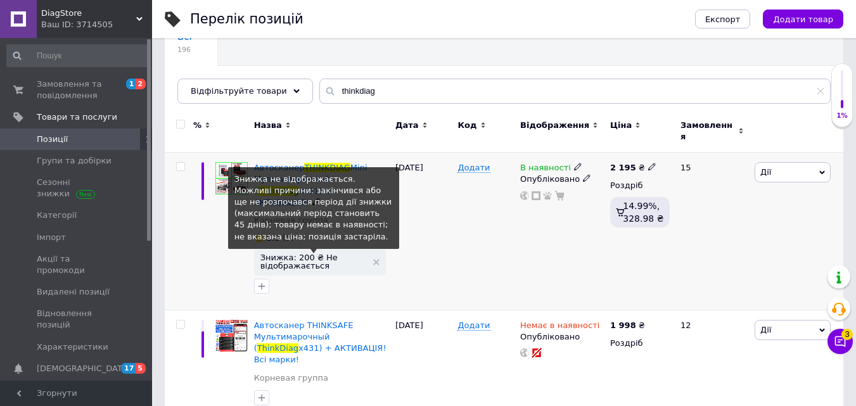
click at [328, 254] on span "Знижка: 200 ₴ Не відображається" at bounding box center [313, 262] width 106 height 16
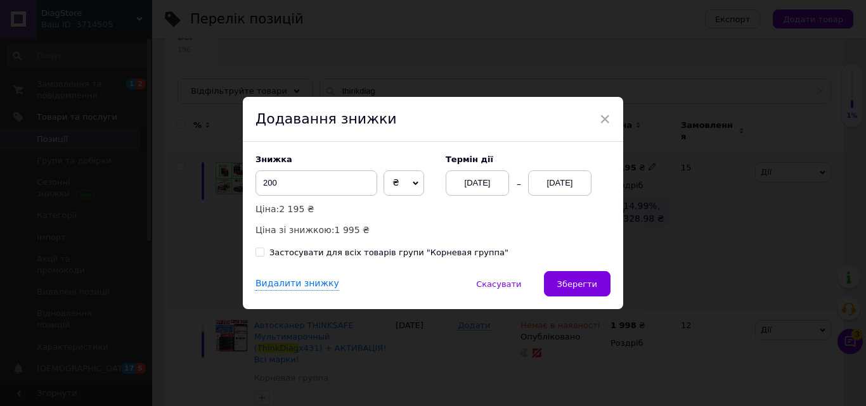
click at [534, 186] on div "[DATE]" at bounding box center [559, 182] width 63 height 25
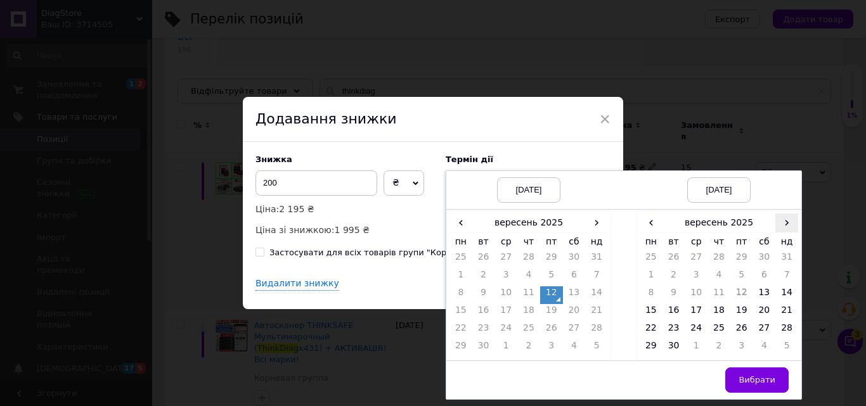
click at [779, 222] on span "›" at bounding box center [786, 223] width 23 height 18
click at [651, 331] on td "27" at bounding box center [650, 331] width 23 height 18
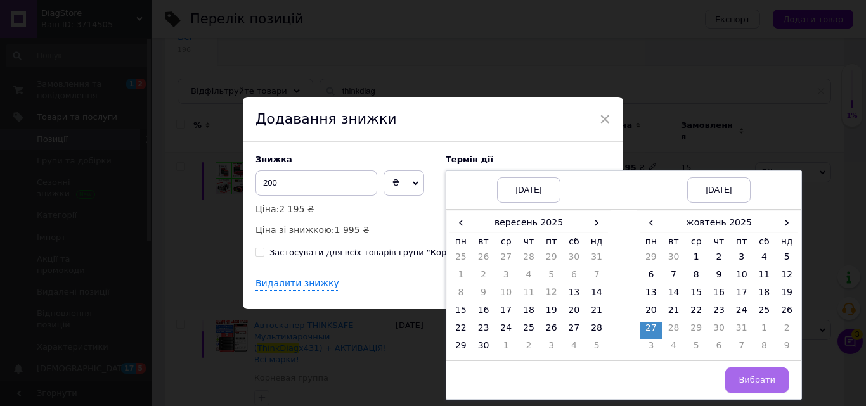
click at [778, 384] on button "Вибрати" at bounding box center [756, 380] width 63 height 25
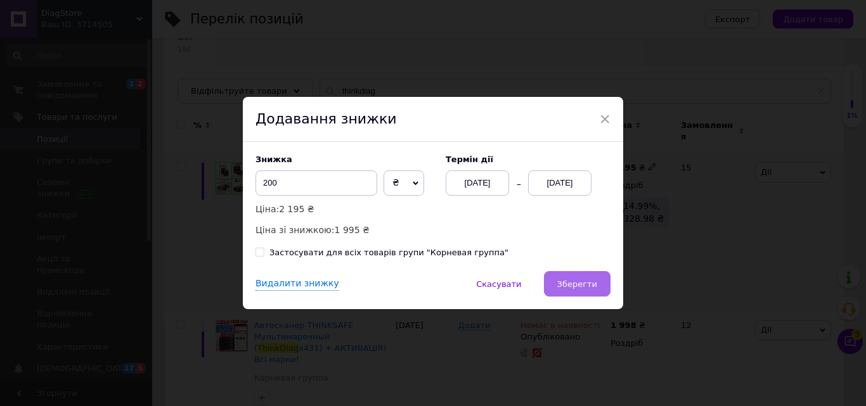
click at [571, 283] on span "Зберегти" at bounding box center [577, 284] width 40 height 10
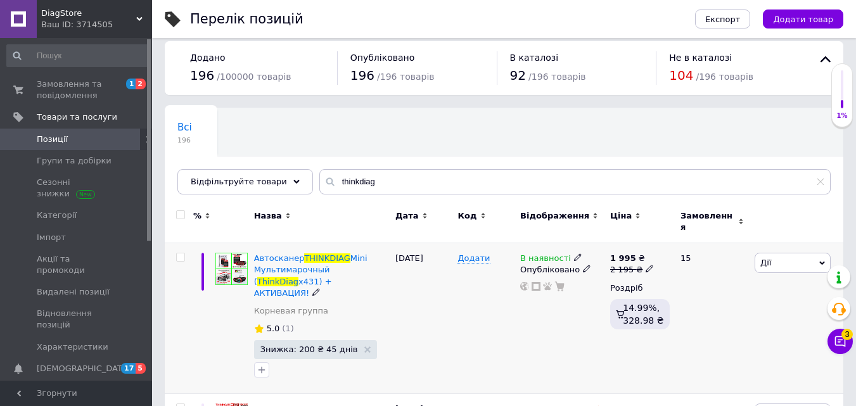
scroll to position [0, 0]
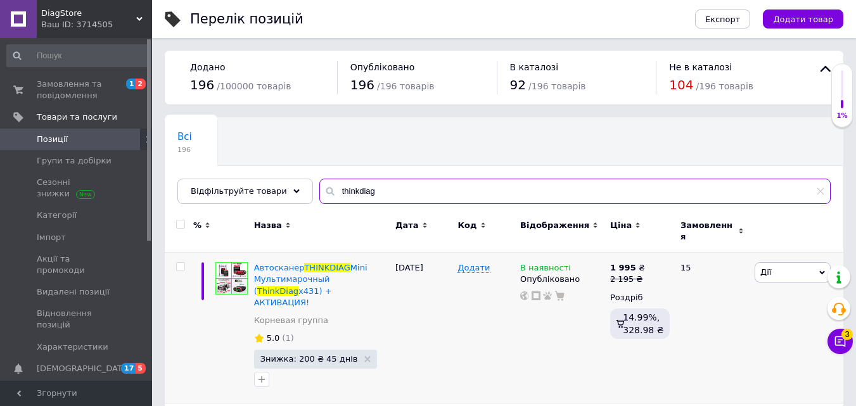
click at [459, 193] on input "thinkdiag" at bounding box center [574, 191] width 511 height 25
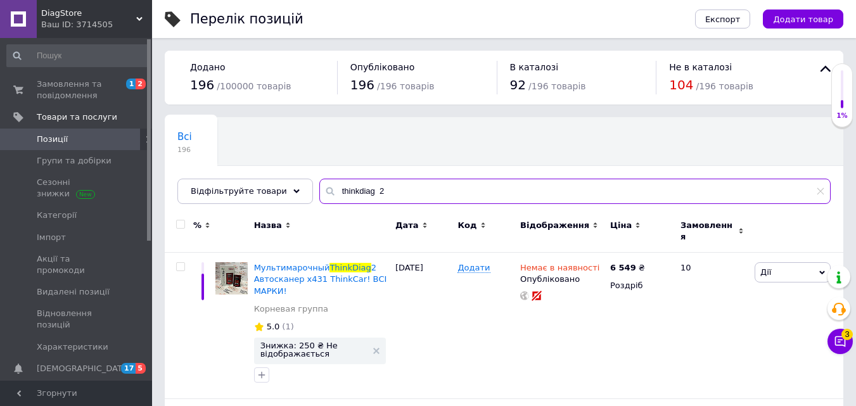
click at [414, 188] on input "thinkdiag 2" at bounding box center [574, 191] width 511 height 25
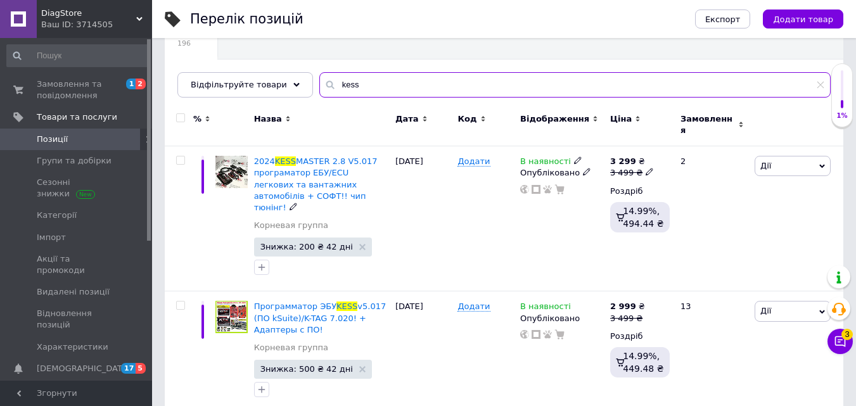
scroll to position [107, 0]
click at [366, 73] on input "kess" at bounding box center [574, 84] width 511 height 25
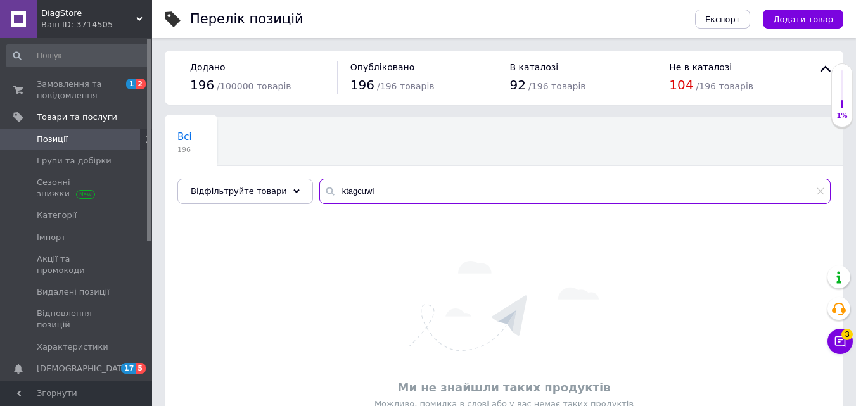
drag, startPoint x: 337, startPoint y: 189, endPoint x: 170, endPoint y: 168, distance: 168.7
click at [172, 168] on div "Всі 196 Ok Відфільтровано... Зберегти Нічого не знайдено Можливо, помилка у сло…" at bounding box center [504, 160] width 679 height 87
click at [349, 191] on input "chuwi" at bounding box center [574, 191] width 511 height 25
type input "z"
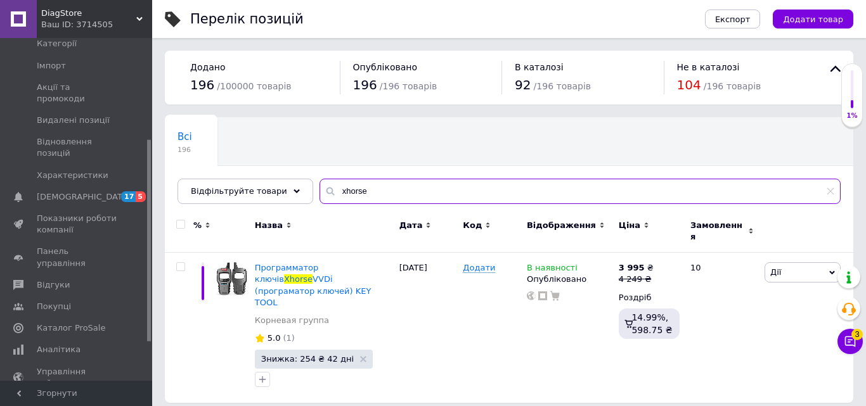
scroll to position [176, 0]
type input "xhorse"
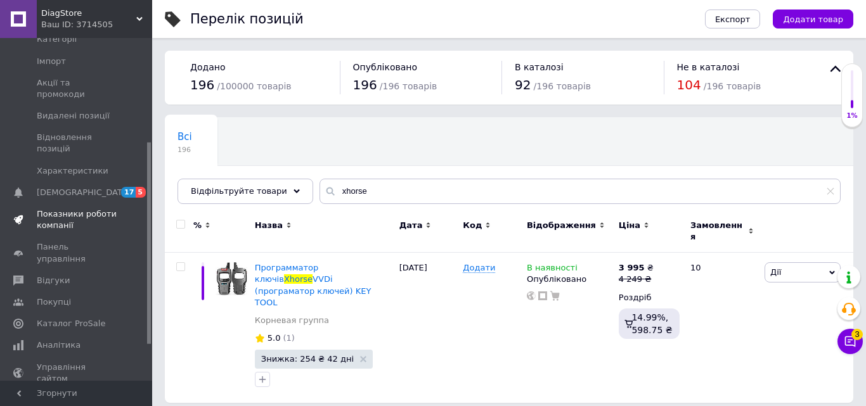
click at [83, 209] on span "Показники роботи компанії" at bounding box center [77, 220] width 80 height 23
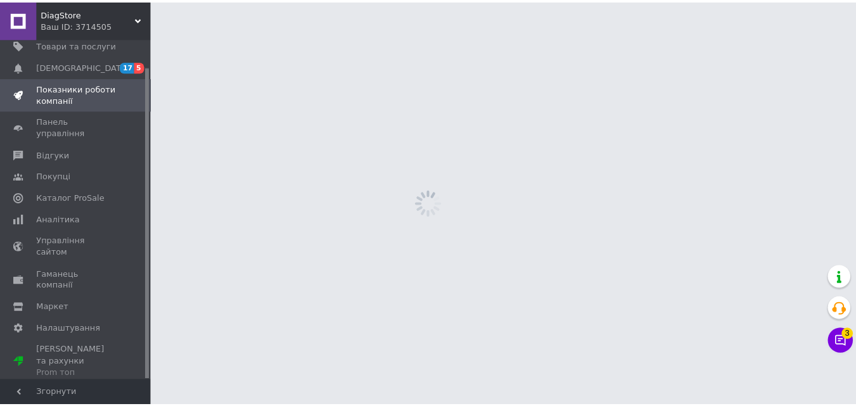
scroll to position [30, 0]
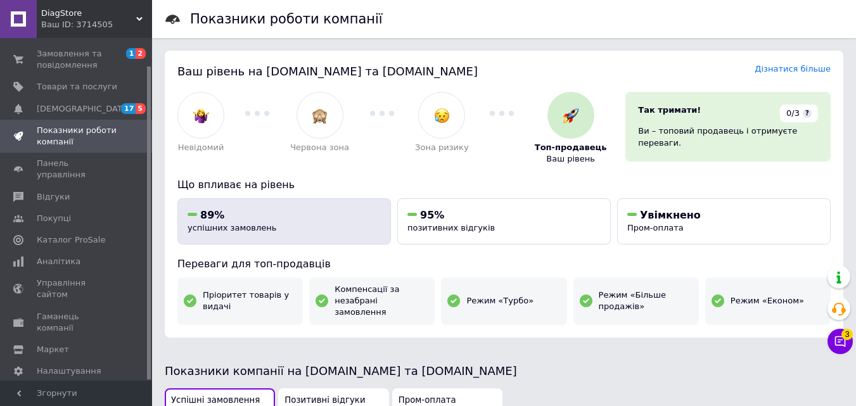
click at [269, 220] on div "89%" at bounding box center [284, 216] width 193 height 14
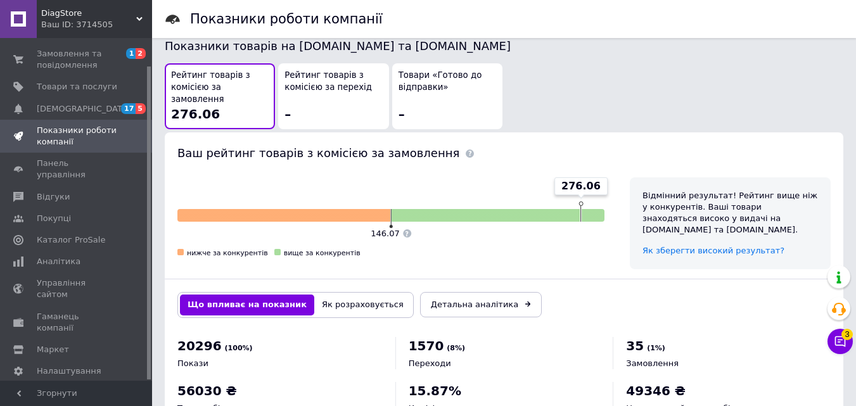
scroll to position [728, 0]
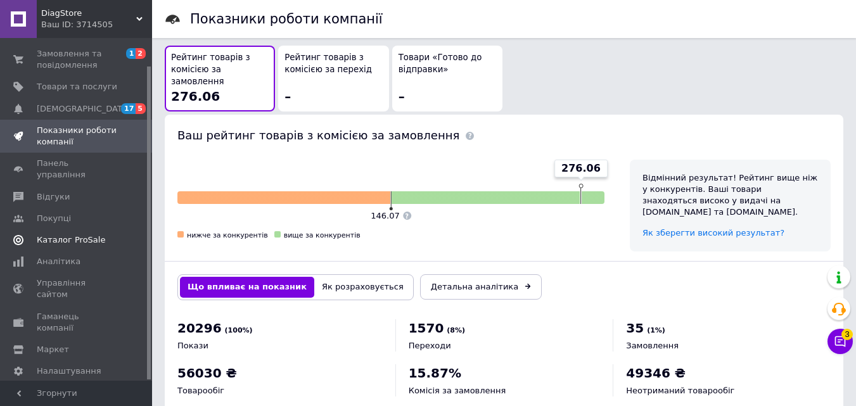
click at [94, 234] on span "Каталог ProSale" at bounding box center [71, 239] width 68 height 11
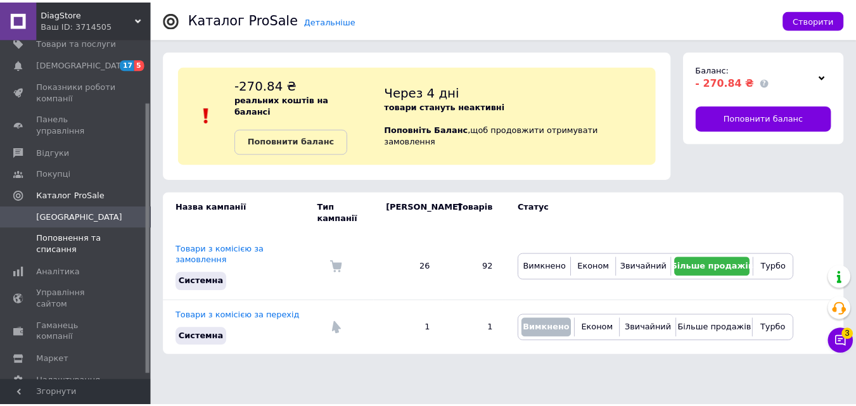
scroll to position [86, 0]
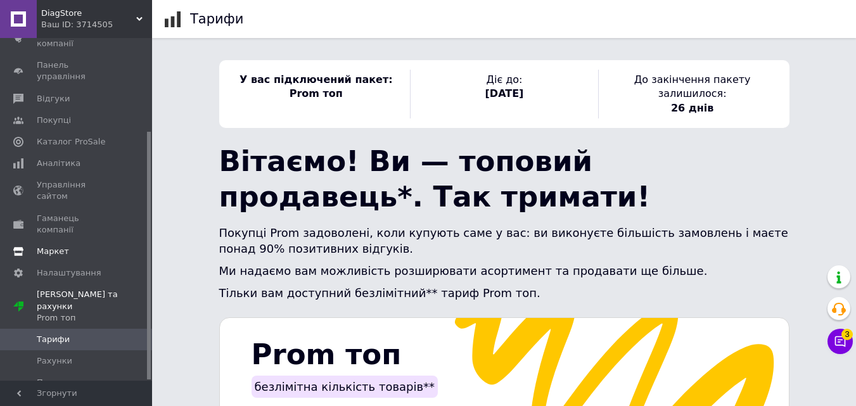
click at [77, 246] on span "Маркет" at bounding box center [77, 251] width 80 height 11
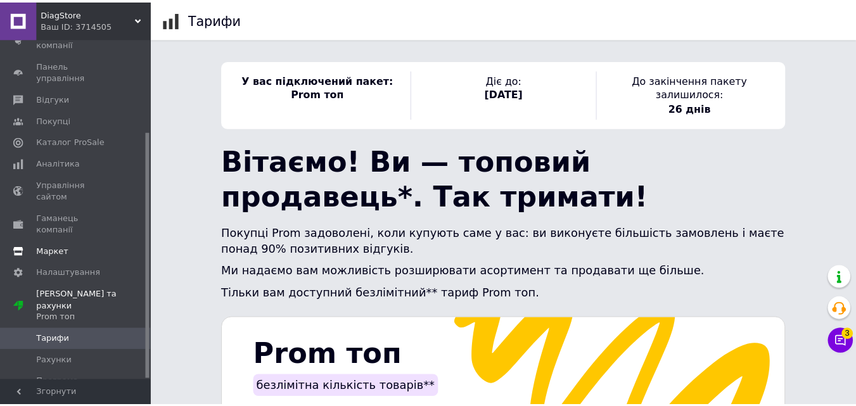
scroll to position [117, 0]
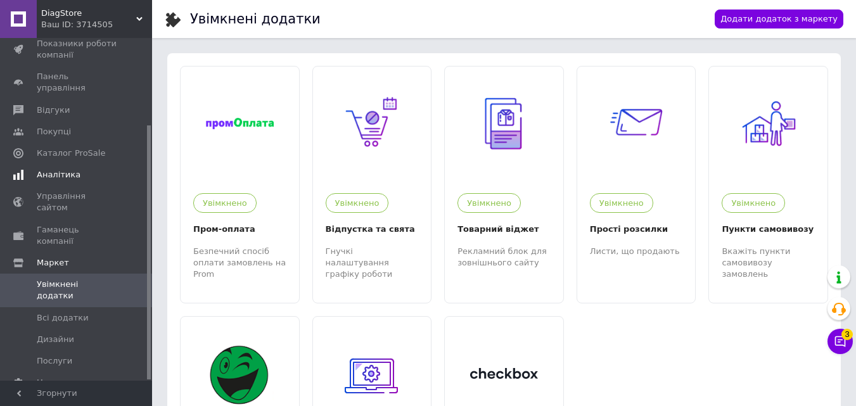
click at [86, 224] on span "Гаманець компанії" at bounding box center [77, 235] width 80 height 23
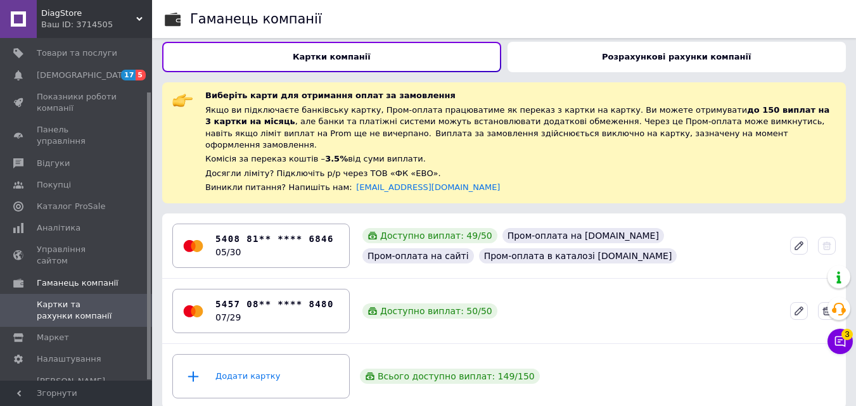
scroll to position [8, 0]
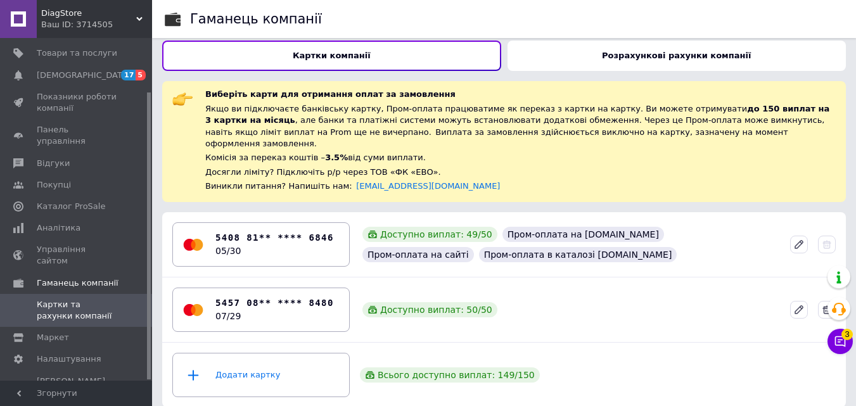
drag, startPoint x: 55, startPoint y: 61, endPoint x: 439, endPoint y: 126, distance: 389.6
click at [440, 126] on div "Якщо ви підключаєте банківську картку, Пром-оплата працюватиме як переказ з кар…" at bounding box center [520, 126] width 631 height 47
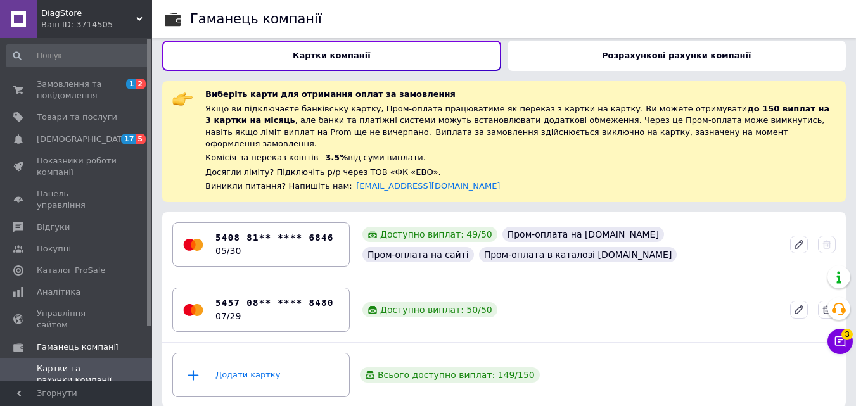
click at [590, 68] on div "Розрахункові рахунки компанії" at bounding box center [677, 56] width 339 height 30
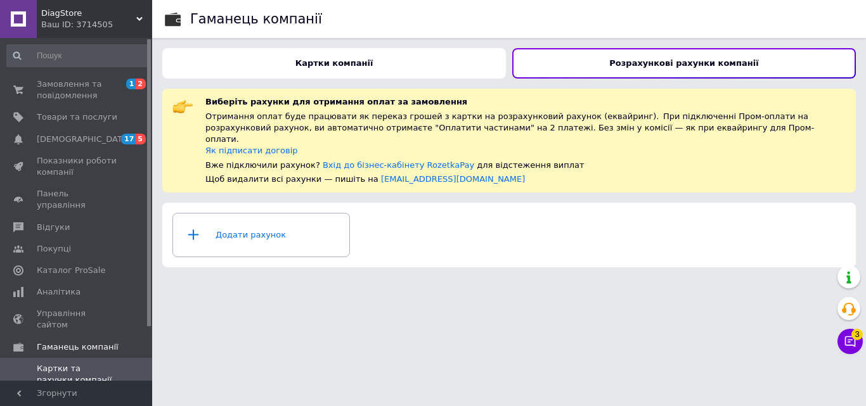
click at [406, 76] on div "Картки компанії" at bounding box center [333, 63] width 343 height 30
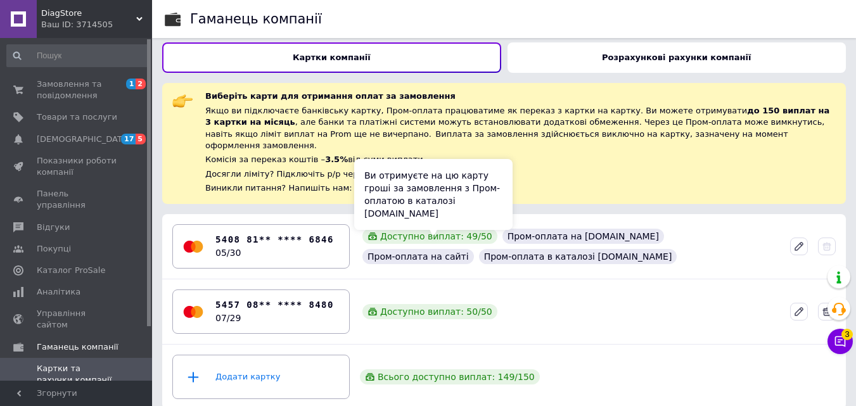
scroll to position [8, 0]
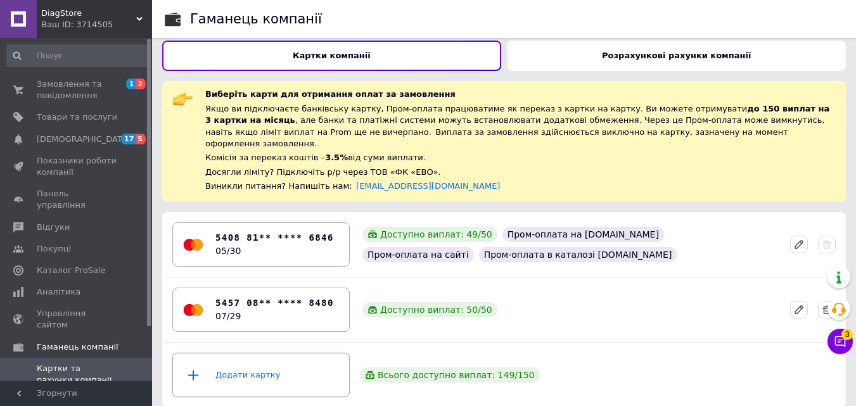
click at [286, 367] on div "Додати картку" at bounding box center [261, 375] width 161 height 38
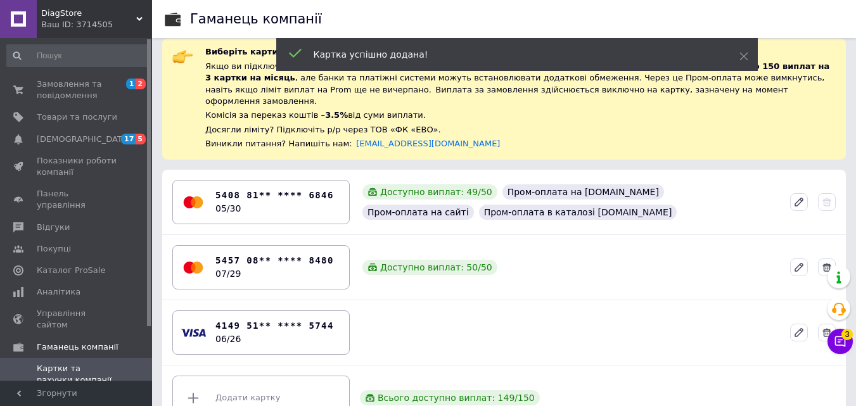
scroll to position [73, 0]
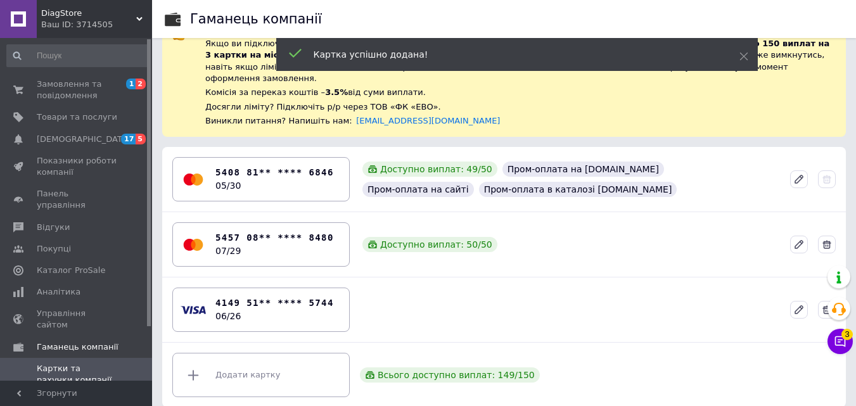
click at [441, 323] on div "4149 51** **** 5744 06/26" at bounding box center [504, 310] width 674 height 55
click at [98, 363] on span "Картки та рахунки компанії" at bounding box center [77, 374] width 80 height 23
click at [58, 303] on link "Управління сайтом" at bounding box center [78, 319] width 156 height 33
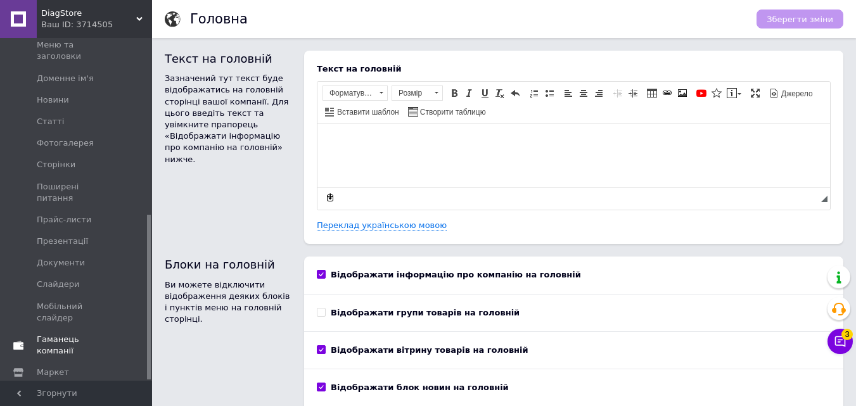
click at [63, 329] on link "Гаманець компанії" at bounding box center [78, 345] width 156 height 33
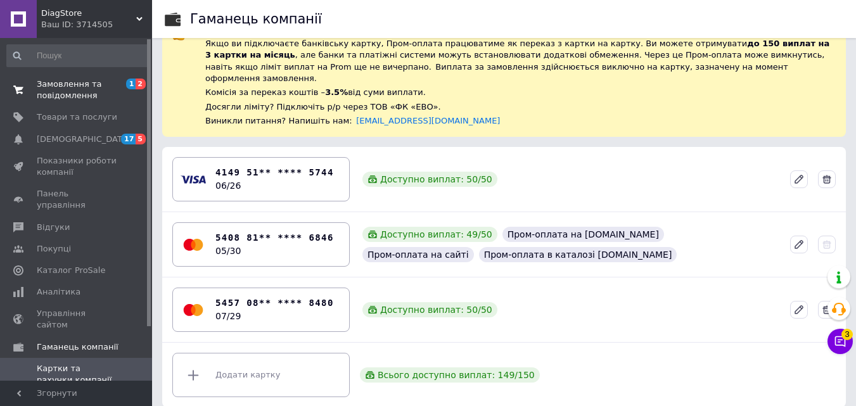
click at [71, 99] on span "Замовлення та повідомлення" at bounding box center [77, 90] width 80 height 23
